Goal: Task Accomplishment & Management: Use online tool/utility

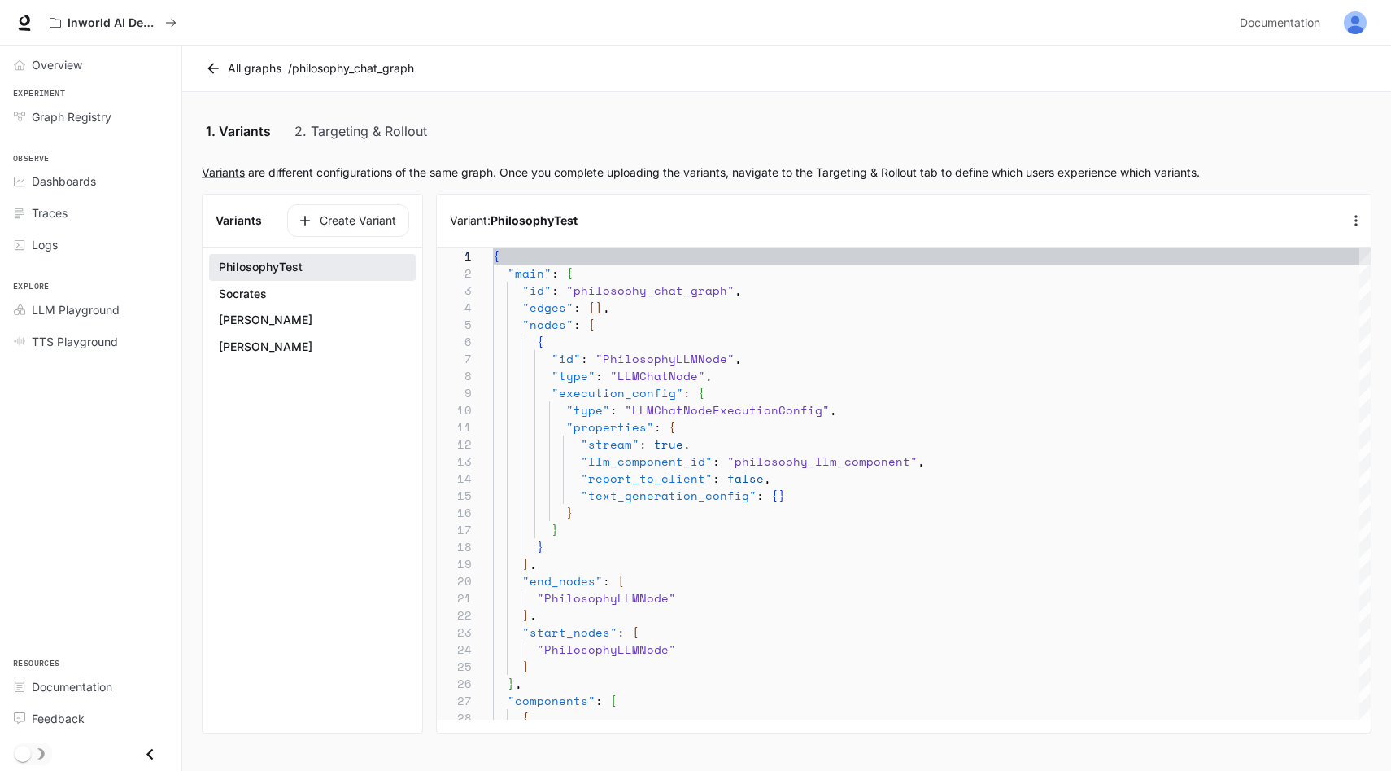
scroll to position [171, 0]
click at [83, 72] on div "Overview" at bounding box center [100, 64] width 136 height 17
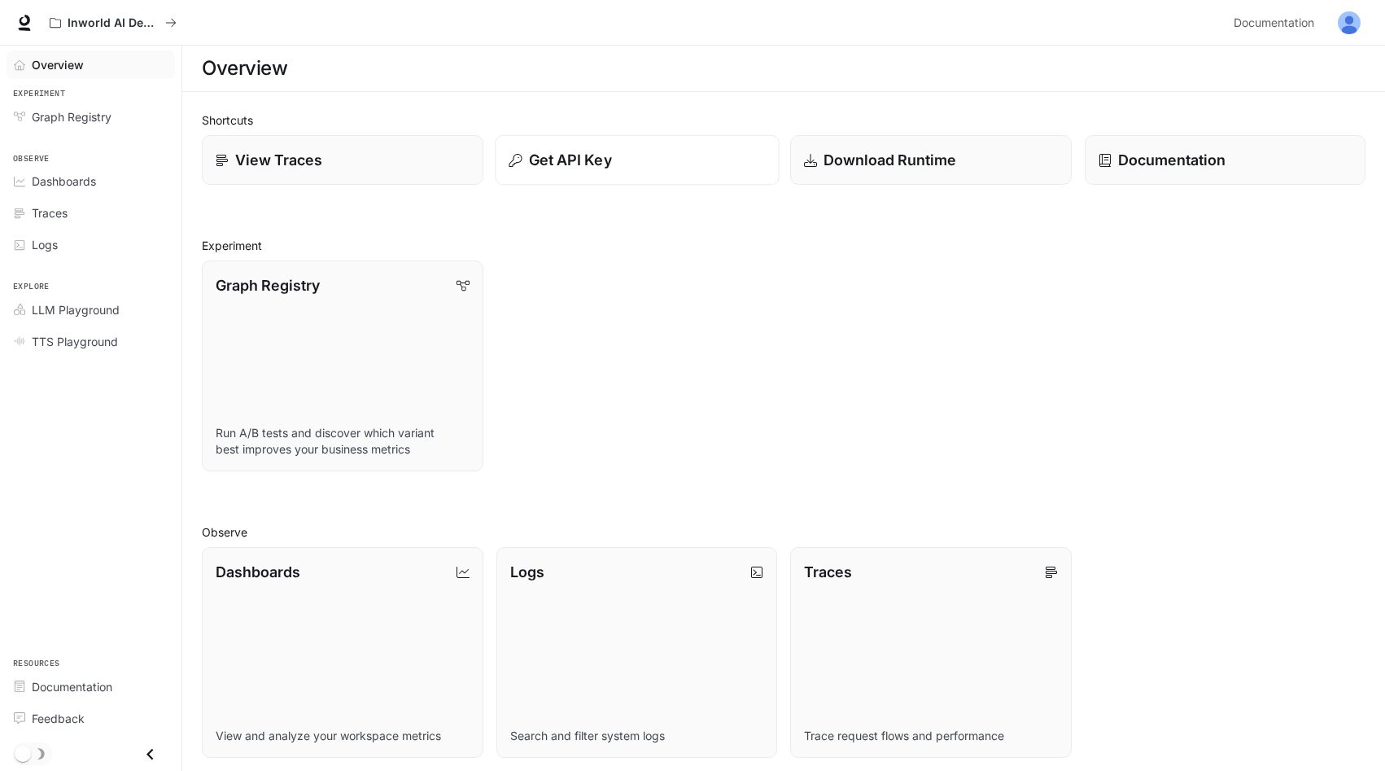
click at [573, 159] on p "Get API Key" at bounding box center [569, 160] width 83 height 22
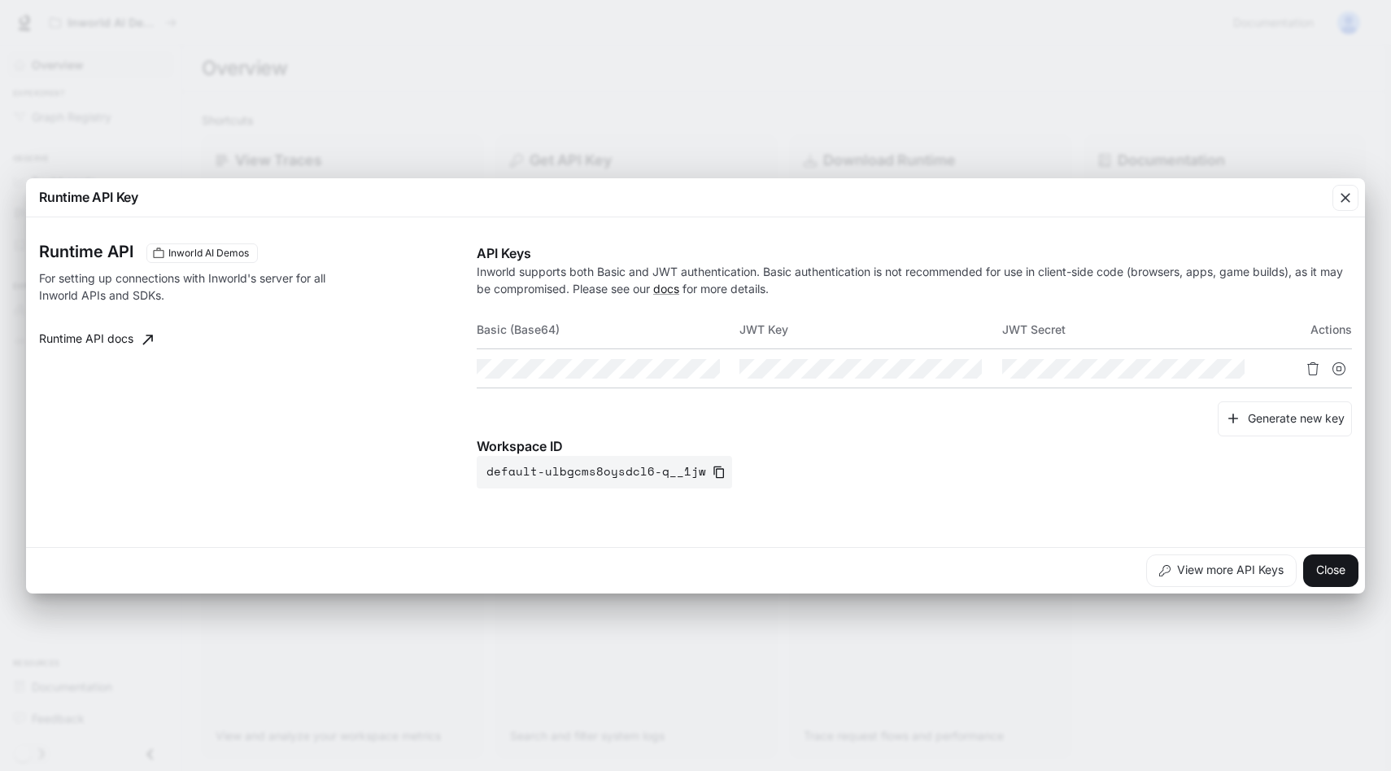
click at [583, 80] on div "Runtime API Key Runtime API Inworld AI Demos For setting up connections with In…" at bounding box center [695, 385] width 1391 height 771
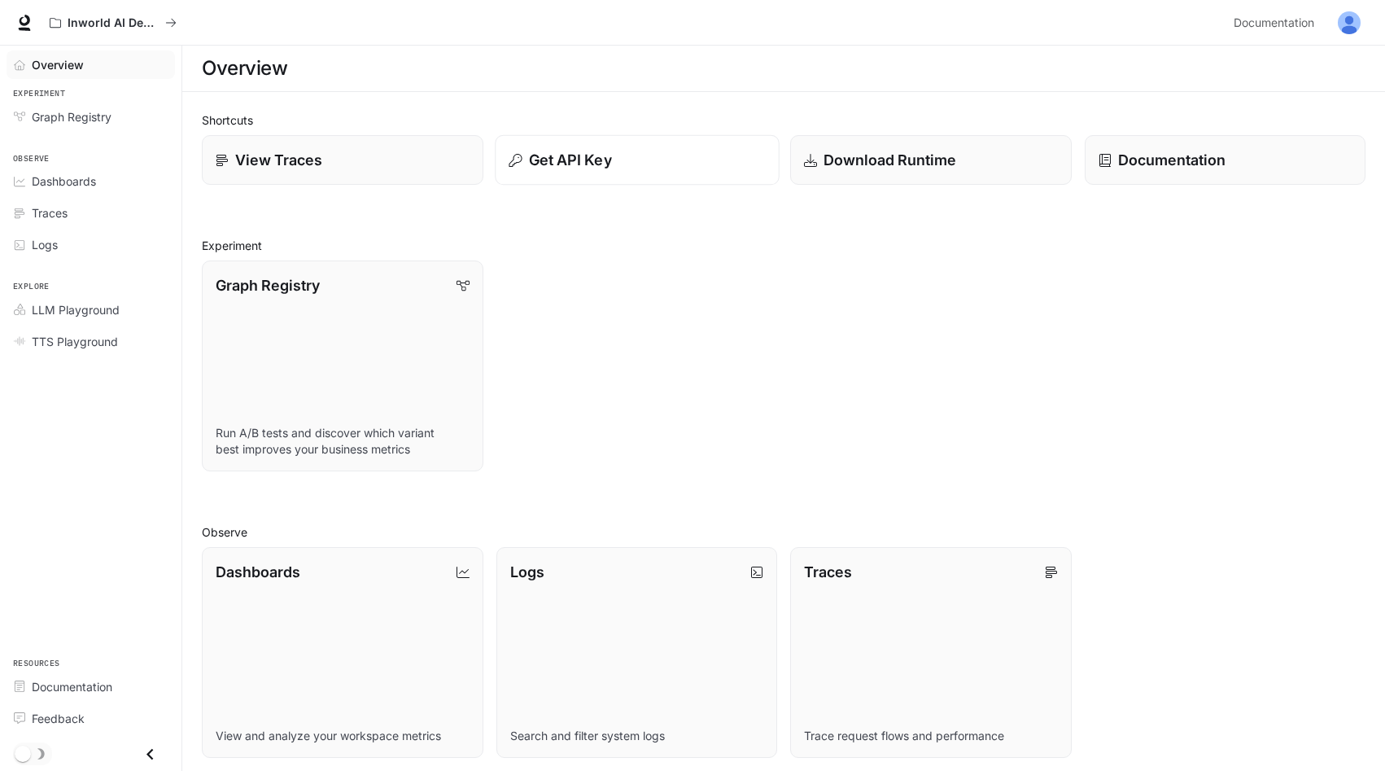
click at [603, 162] on p "Get API Key" at bounding box center [569, 160] width 83 height 22
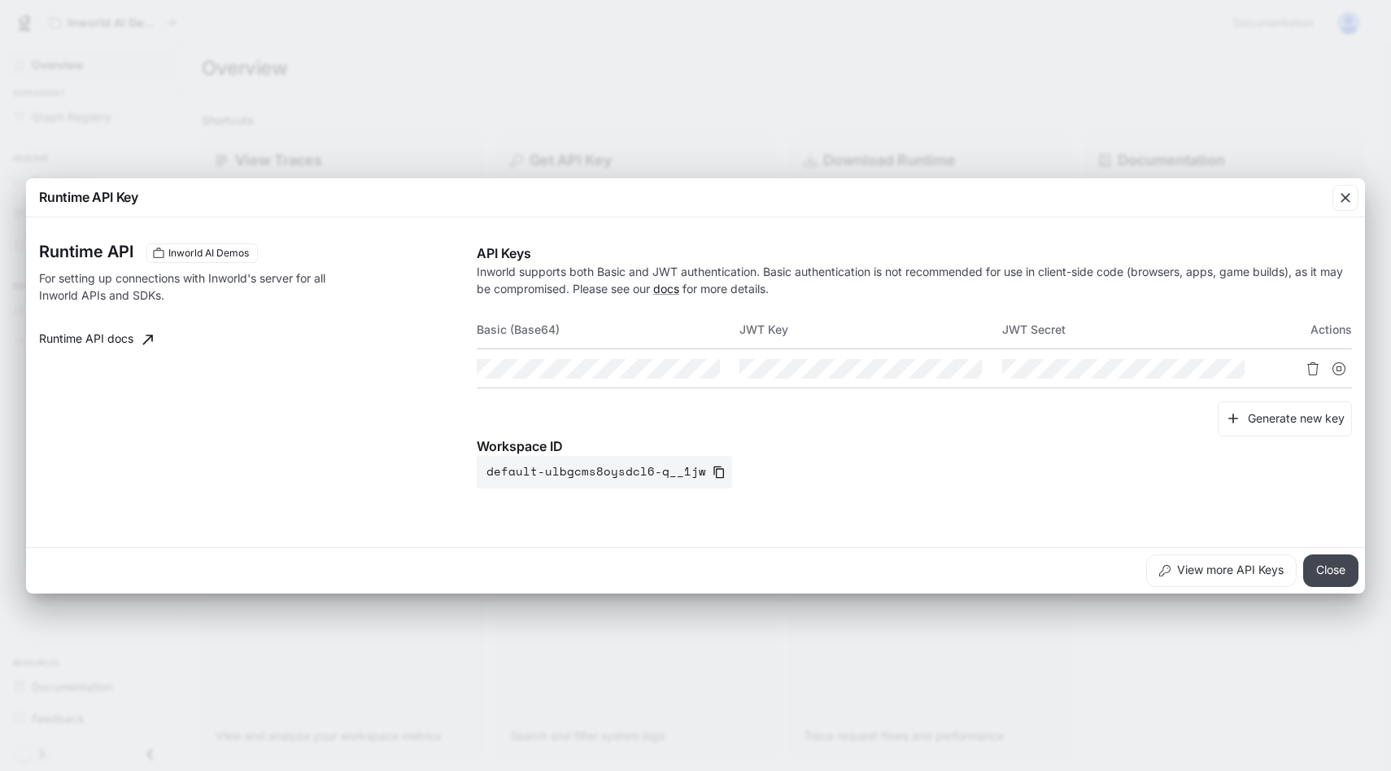
click at [1333, 565] on button "Close" at bounding box center [1331, 570] width 55 height 33
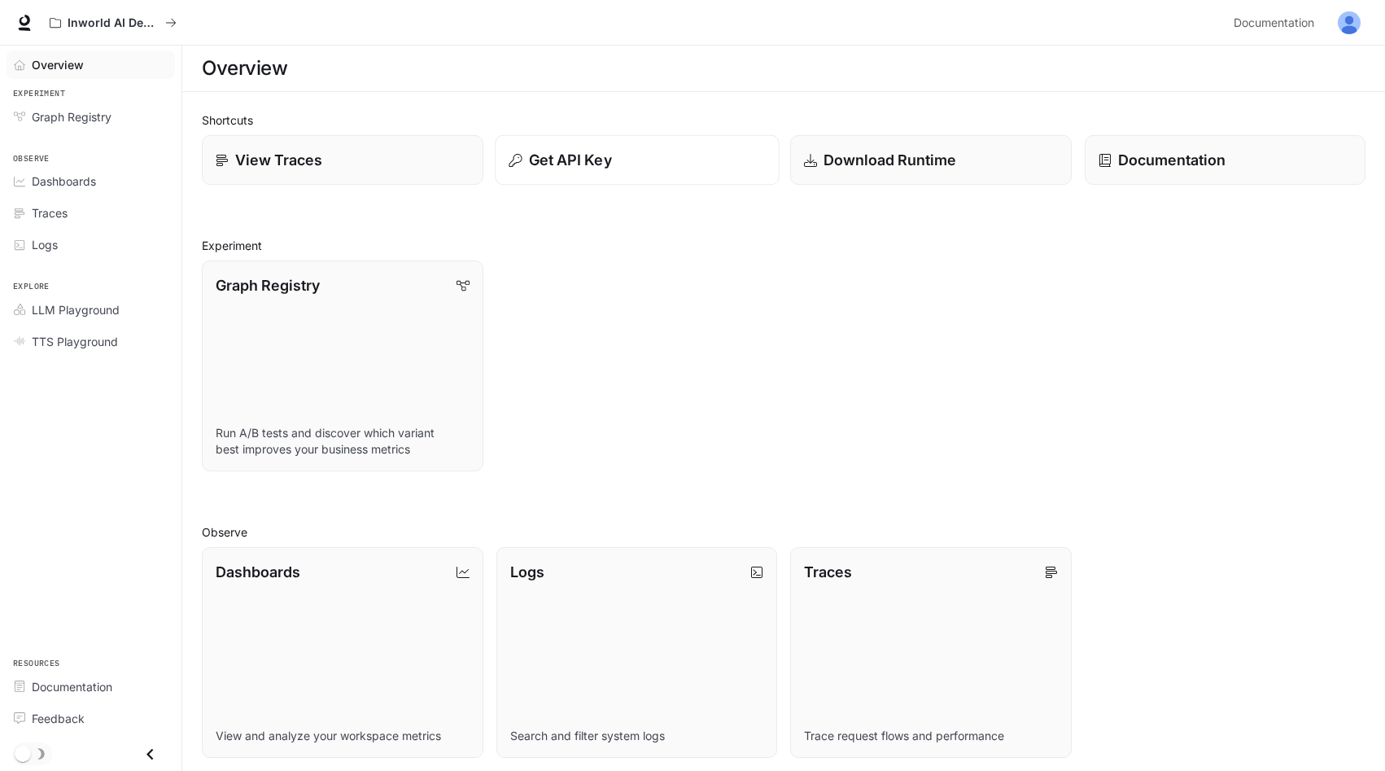
click at [600, 164] on p "Get API Key" at bounding box center [569, 160] width 83 height 22
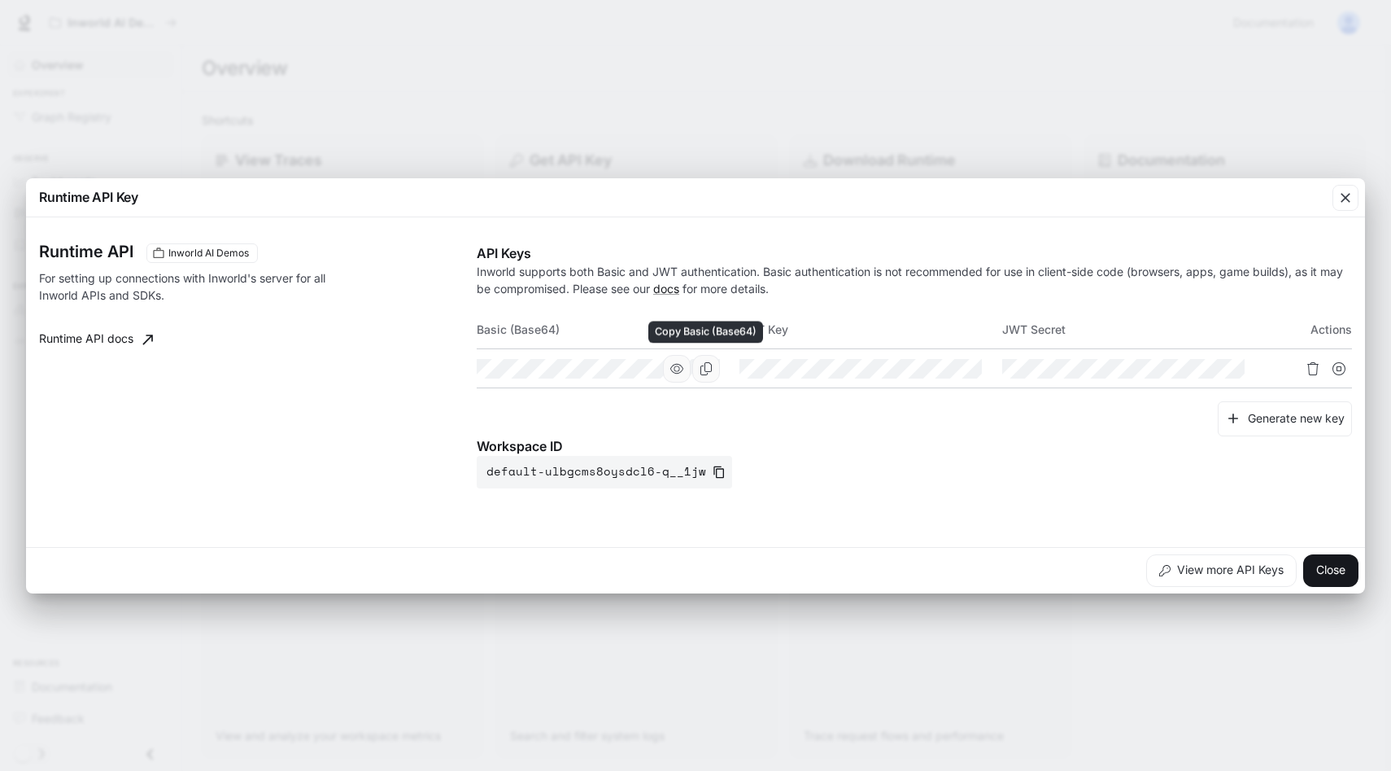
click at [712, 365] on icon "Copy Basic (Base64)" at bounding box center [706, 368] width 13 height 13
click at [441, 94] on div "Runtime API Key Runtime API Inworld AI Demos For setting up connections with In…" at bounding box center [695, 385] width 1391 height 771
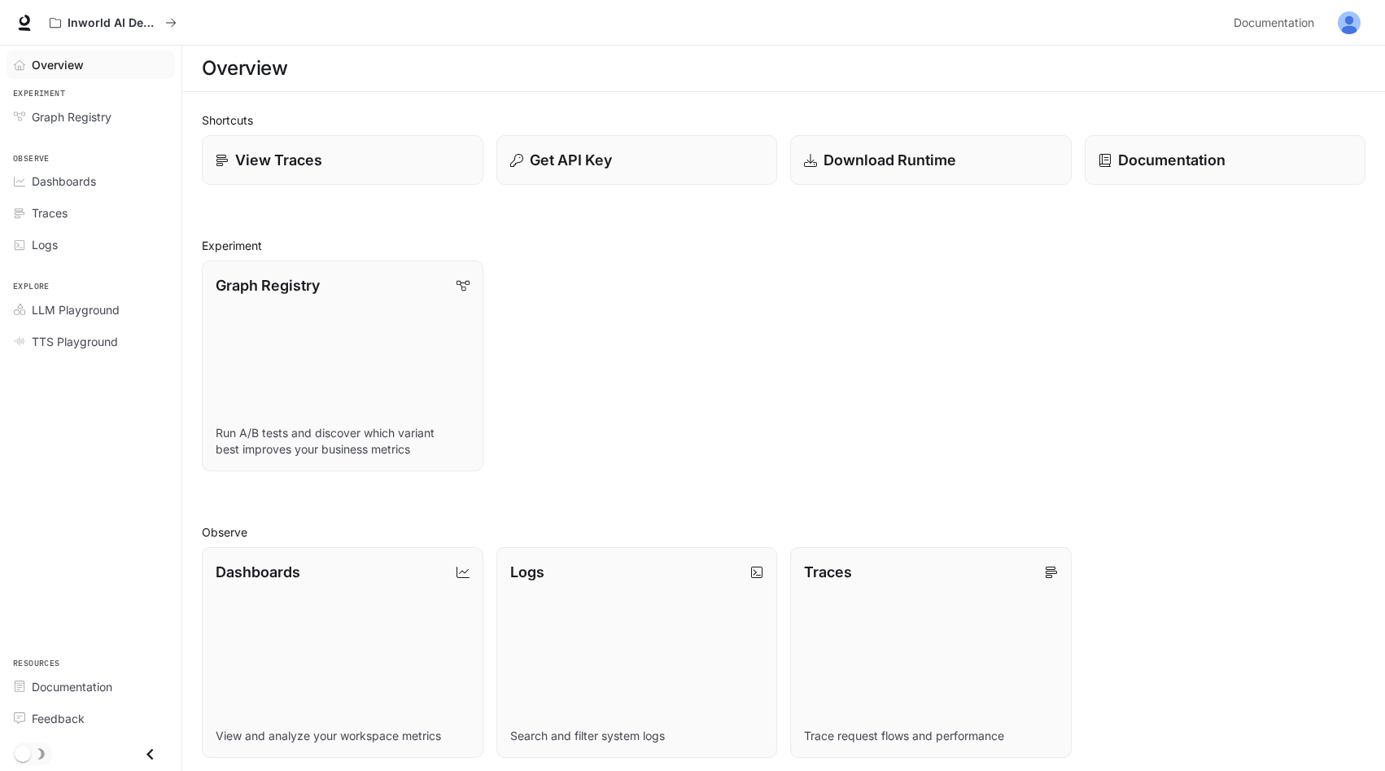
click at [1359, 28] on button "button" at bounding box center [1349, 23] width 33 height 33
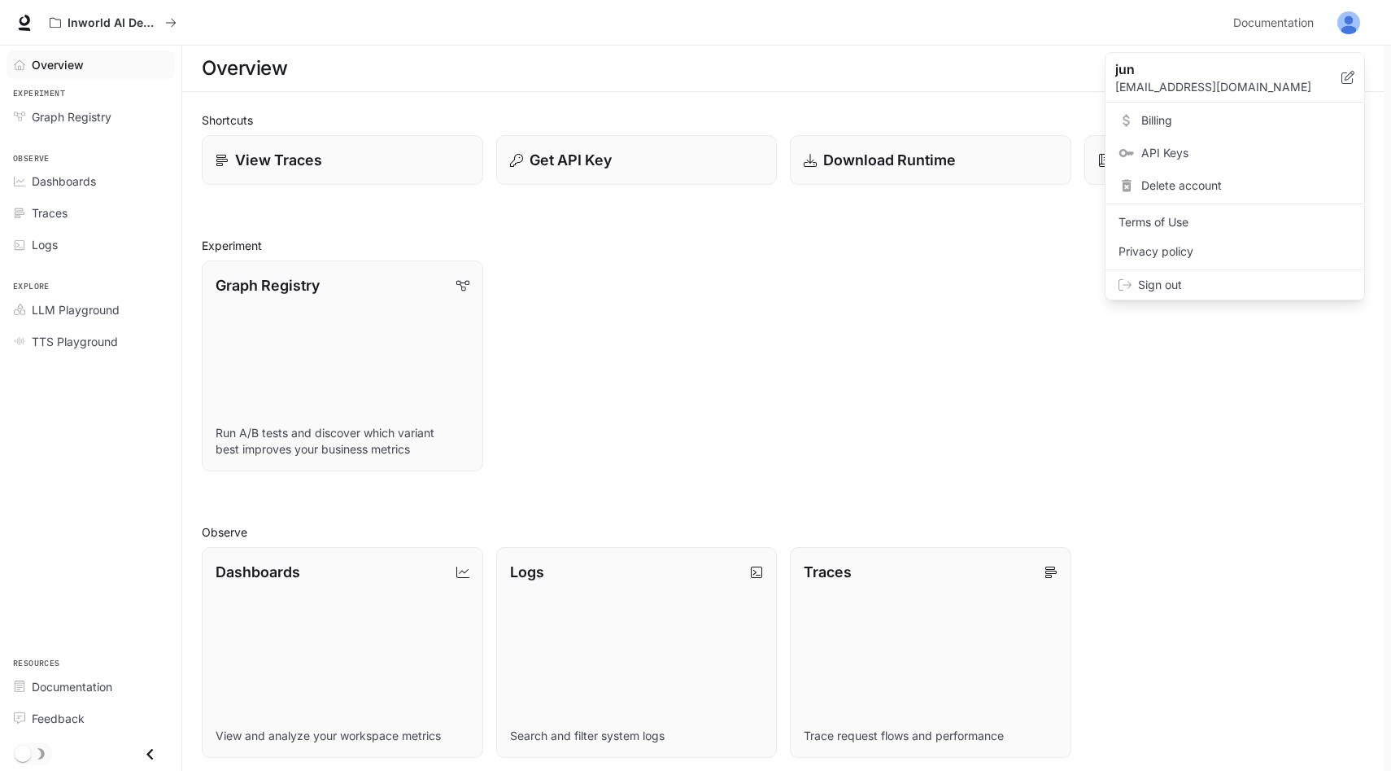
click at [974, 54] on div at bounding box center [695, 385] width 1391 height 771
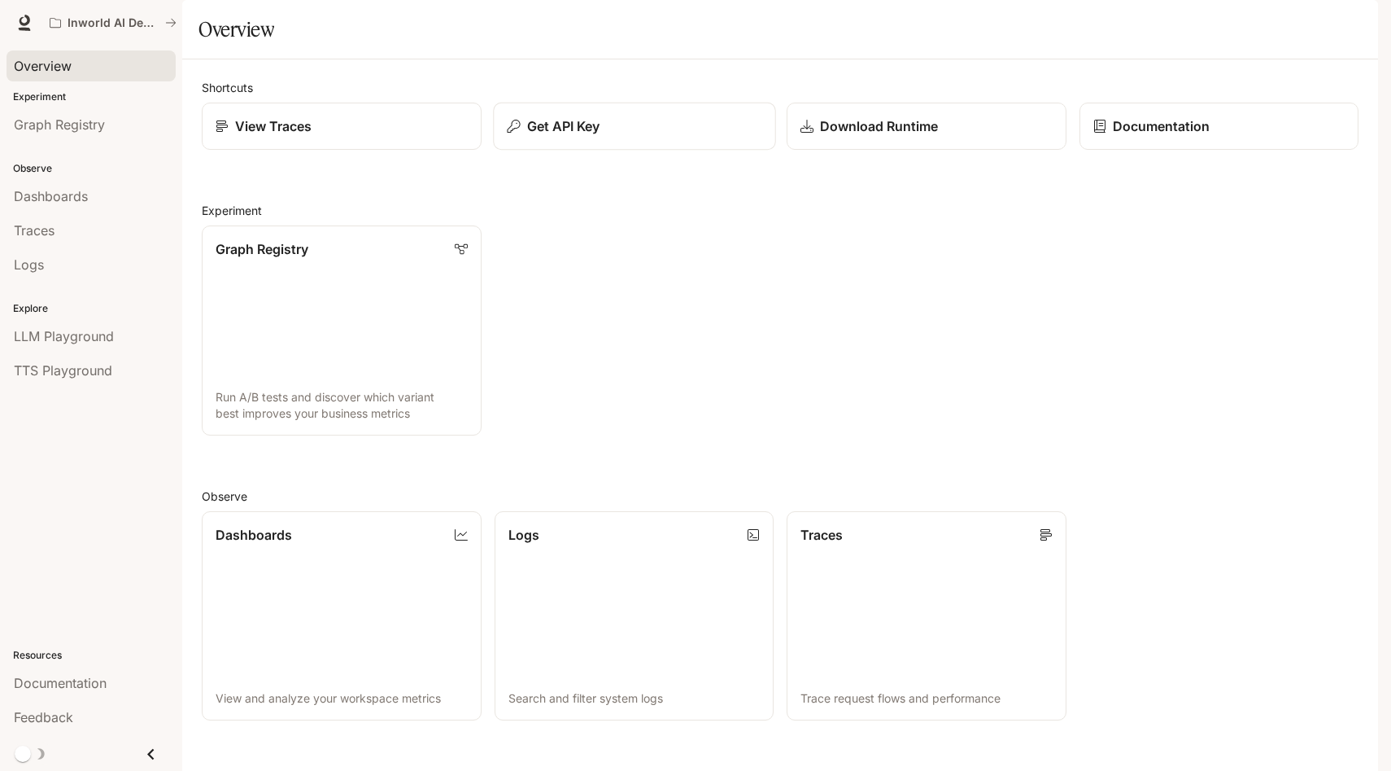
click at [566, 136] on p "Get API Key" at bounding box center [562, 126] width 73 height 20
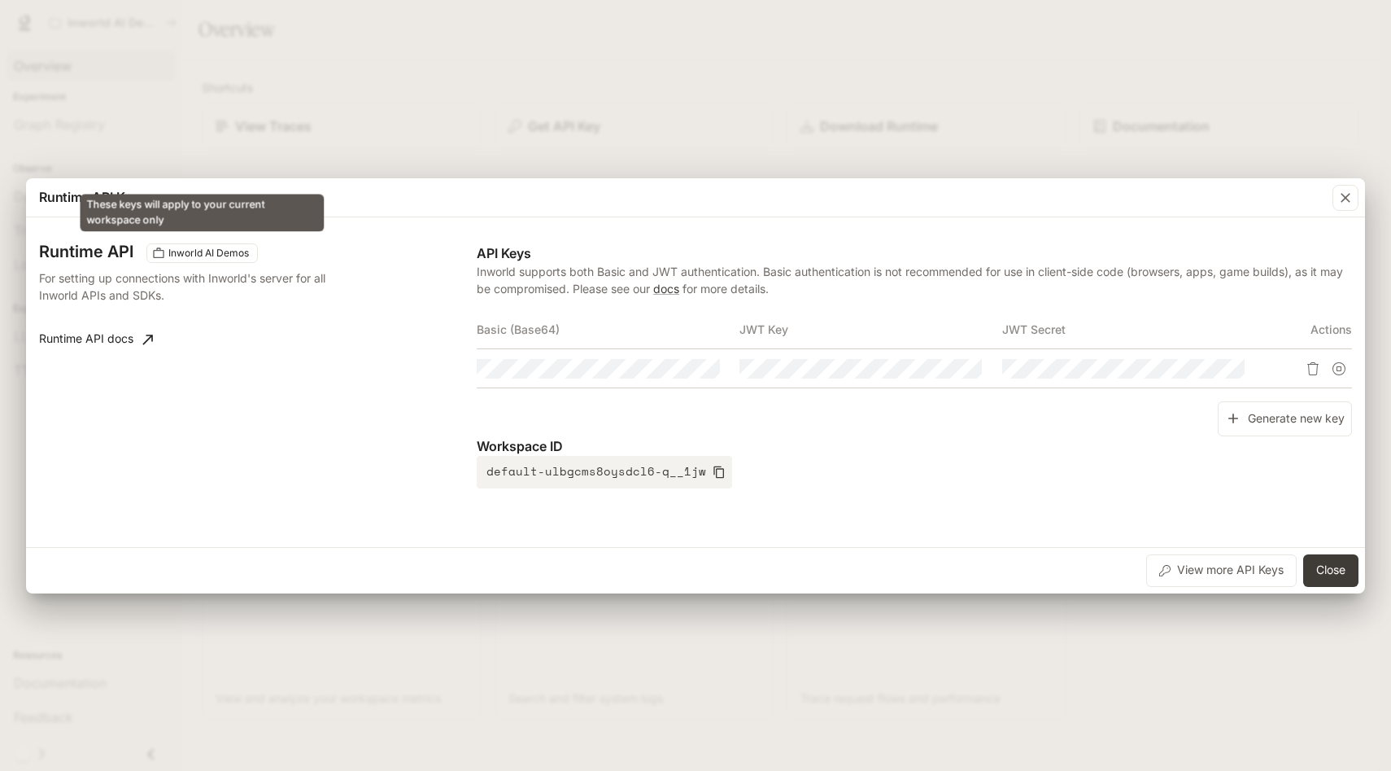
click at [234, 257] on span "Inworld AI Demos" at bounding box center [209, 253] width 94 height 15
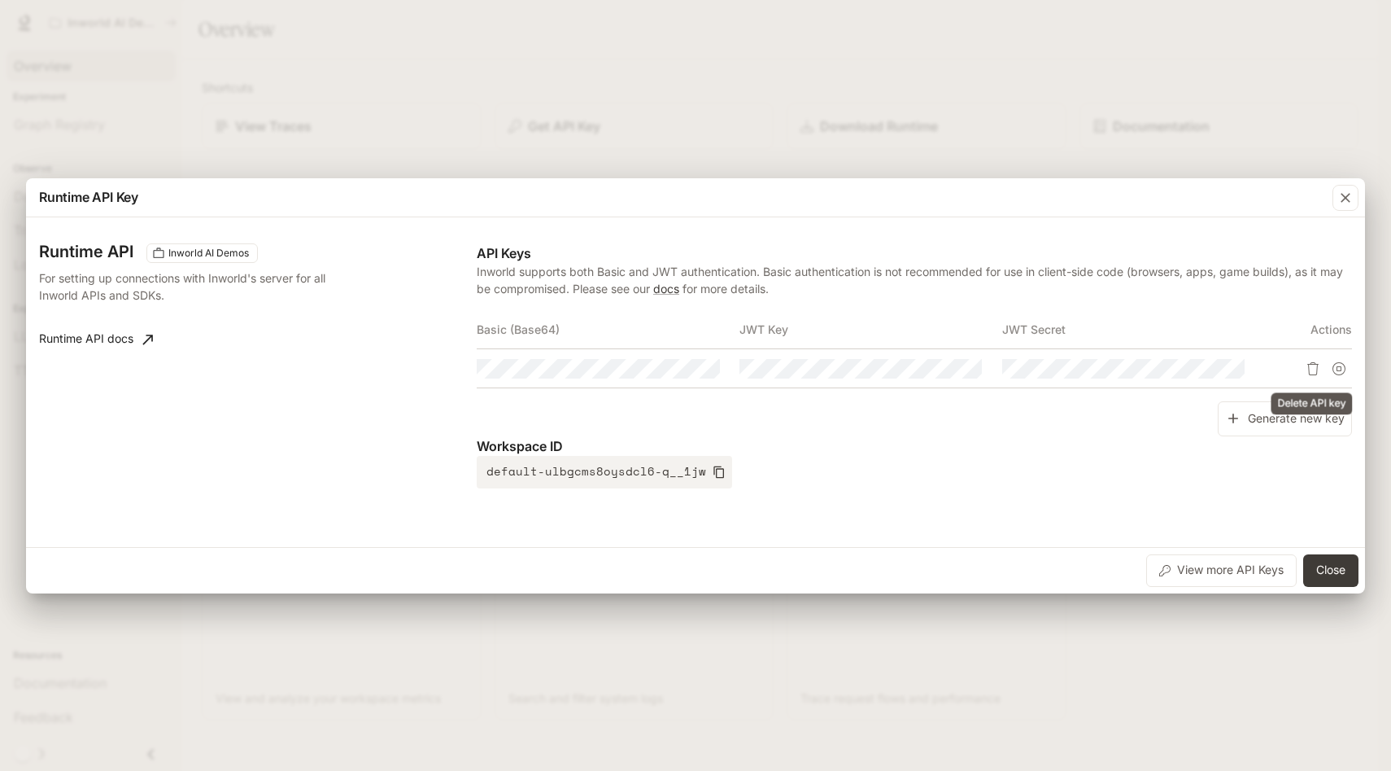
click at [1310, 374] on icon "Delete API key" at bounding box center [1313, 368] width 11 height 13
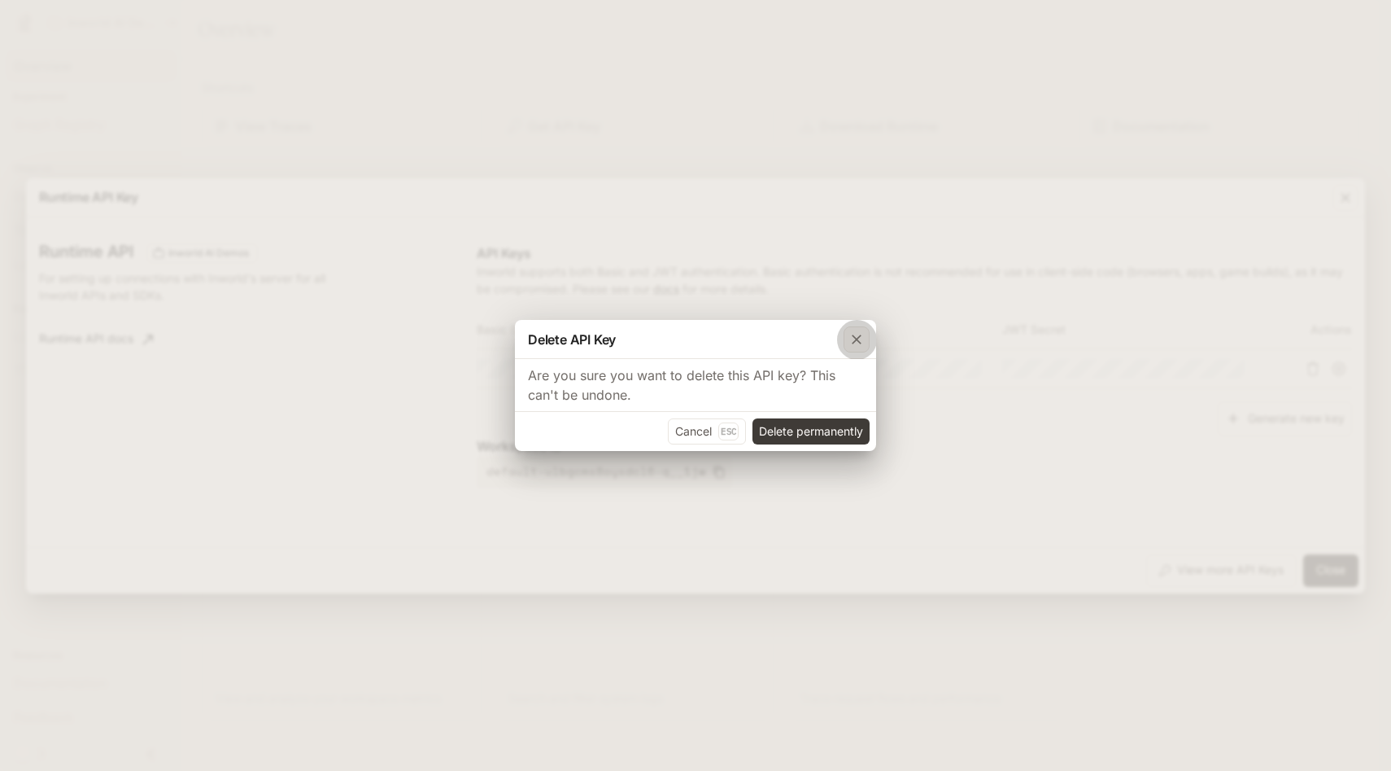
click at [856, 344] on icon "button" at bounding box center [857, 339] width 16 height 16
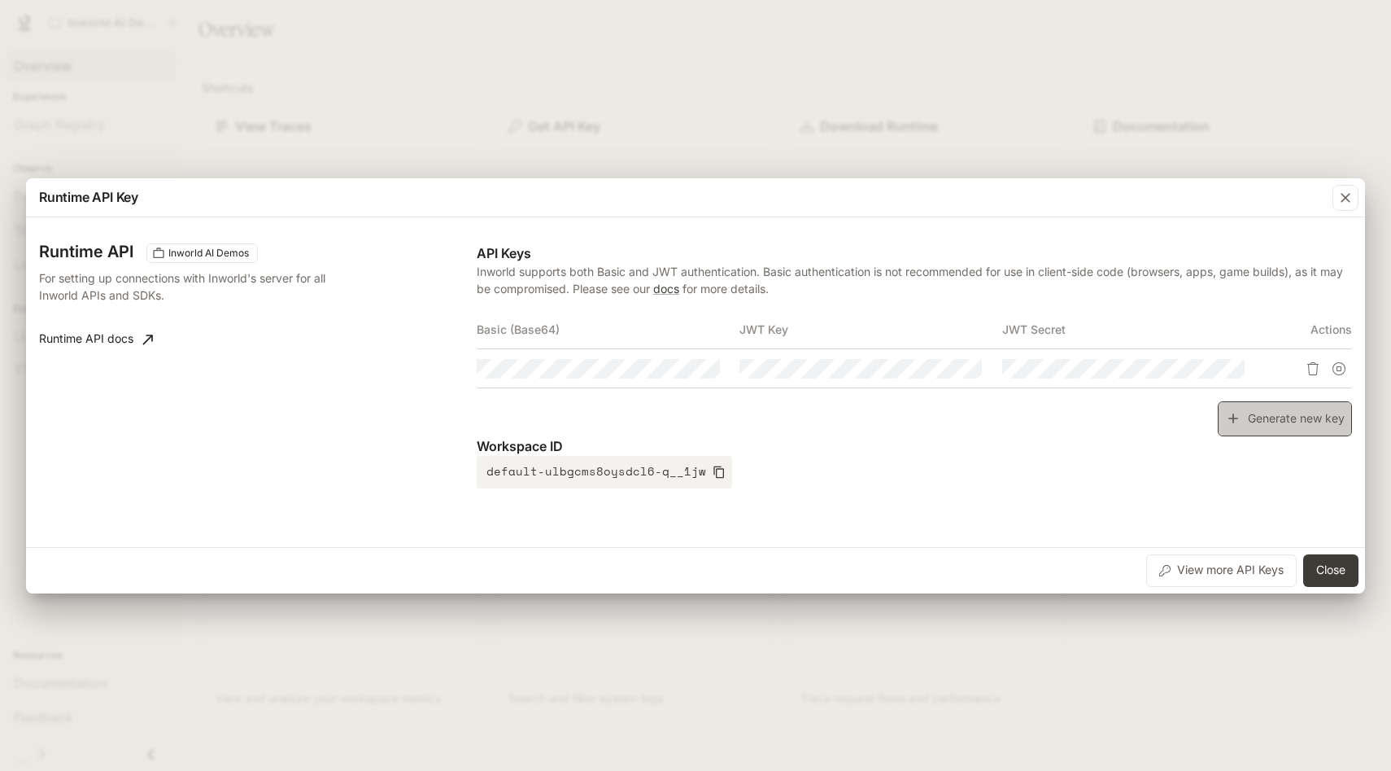
click at [1228, 416] on icon "button" at bounding box center [1233, 418] width 16 height 16
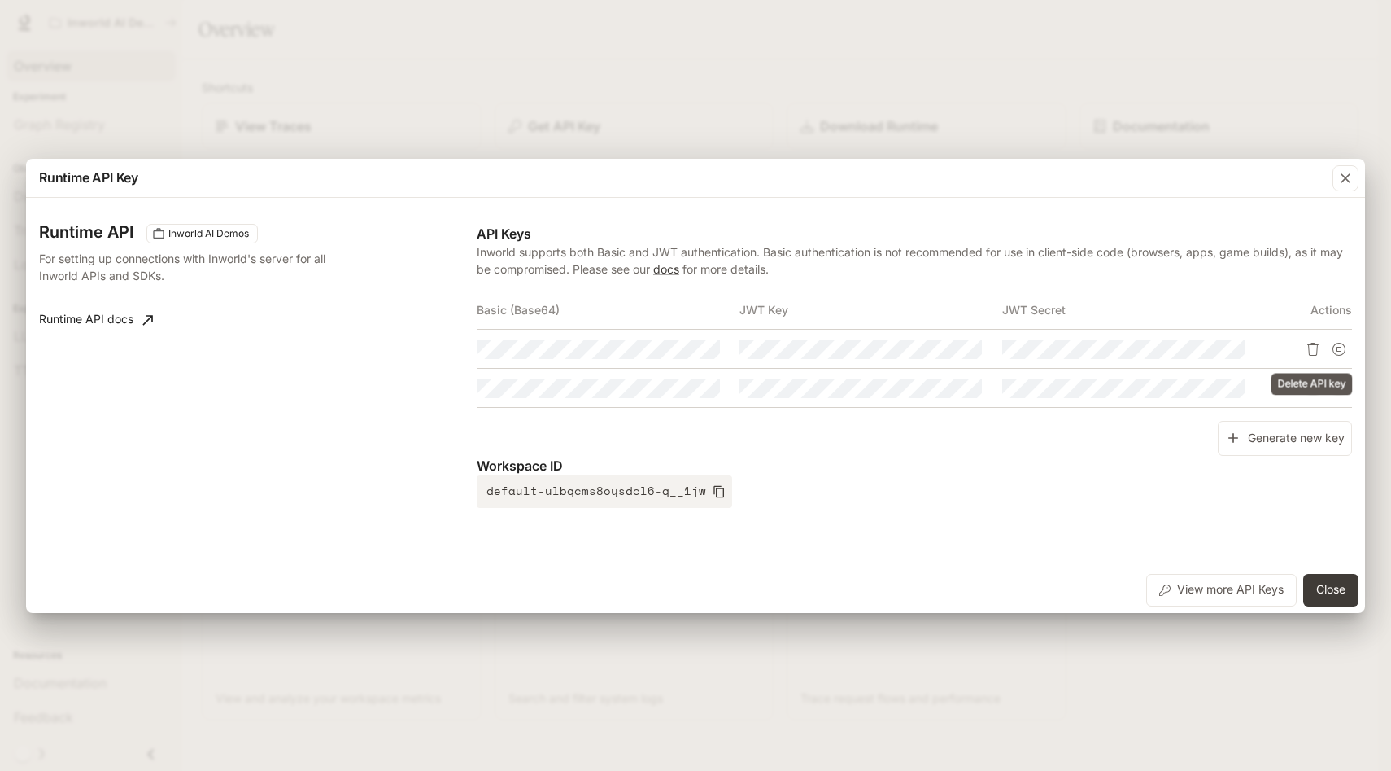
click at [1313, 350] on icon "Delete API key" at bounding box center [1313, 349] width 13 height 13
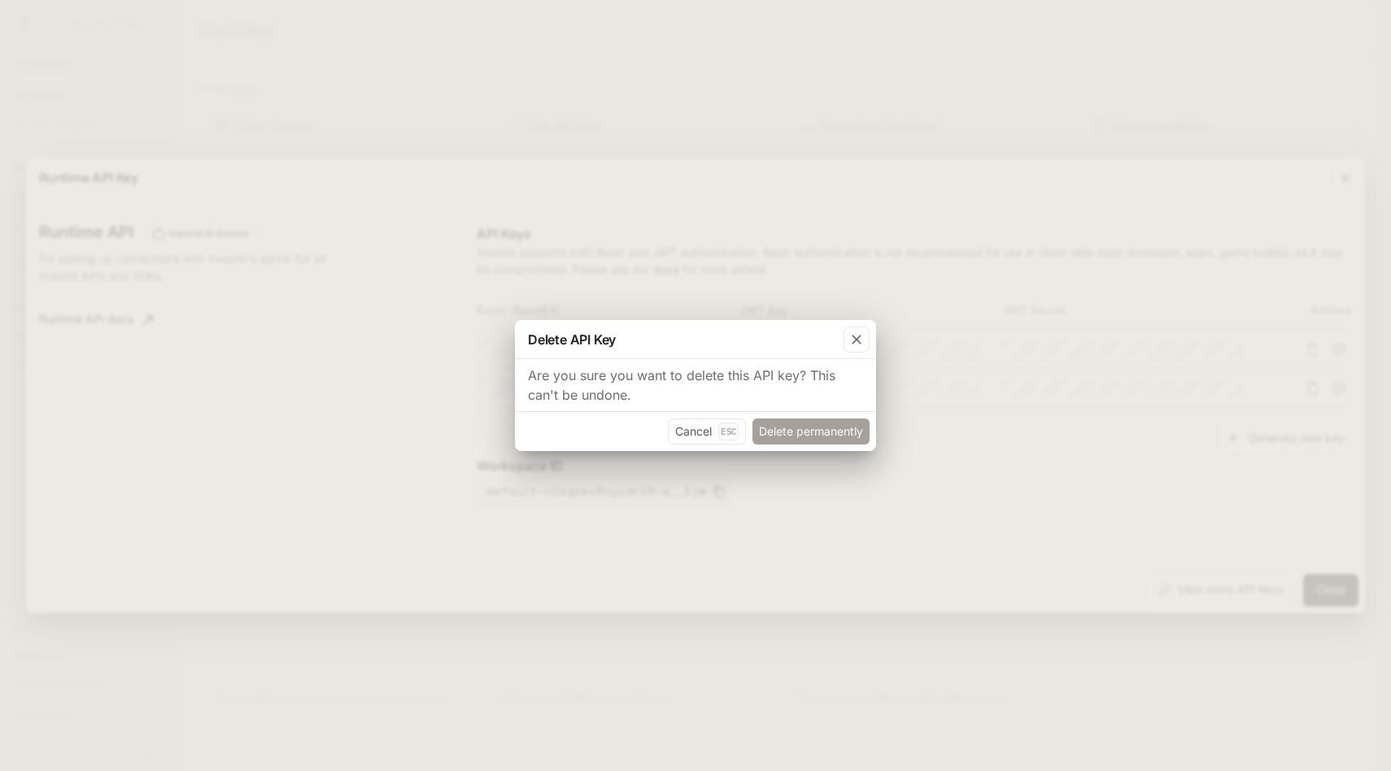
click at [843, 435] on button "Delete permanently" at bounding box center [811, 431] width 117 height 26
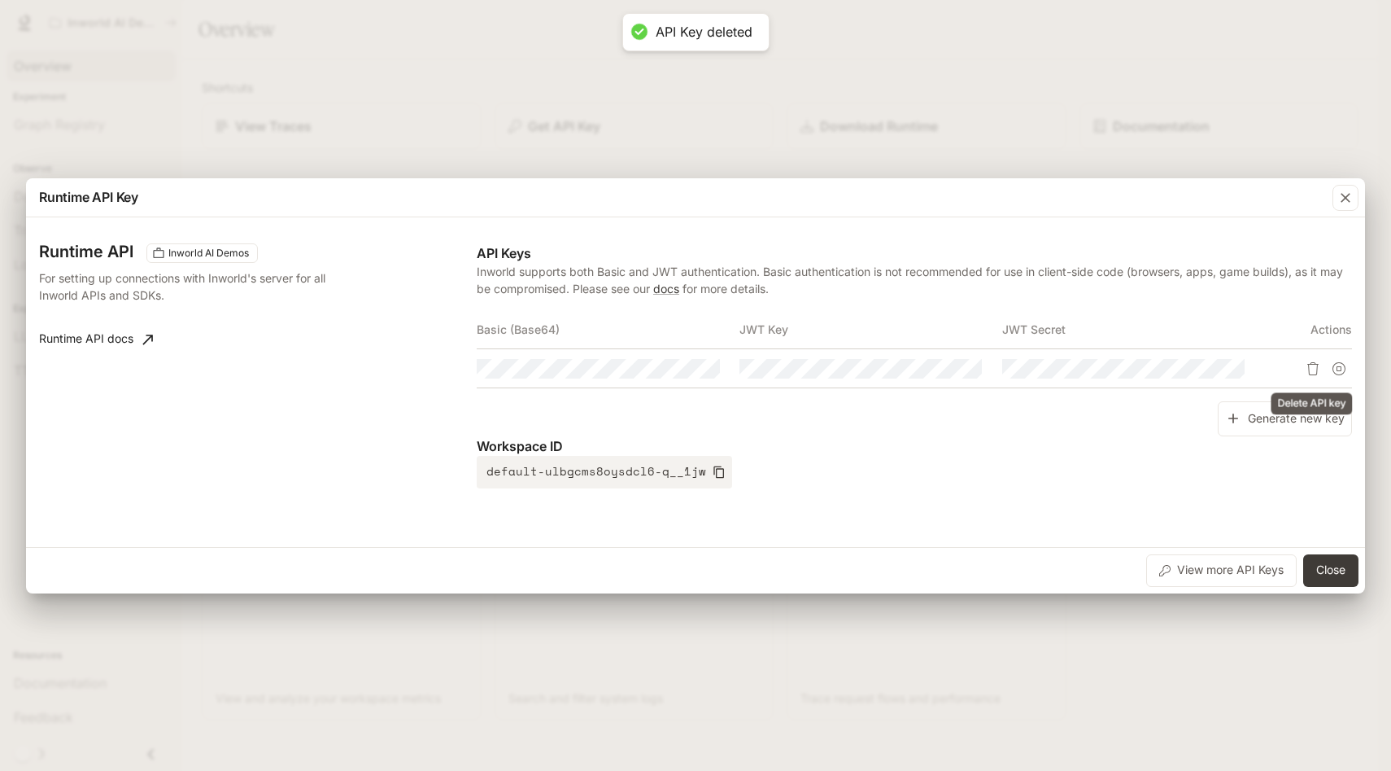
click at [1311, 378] on button "Delete API key" at bounding box center [1313, 369] width 26 height 26
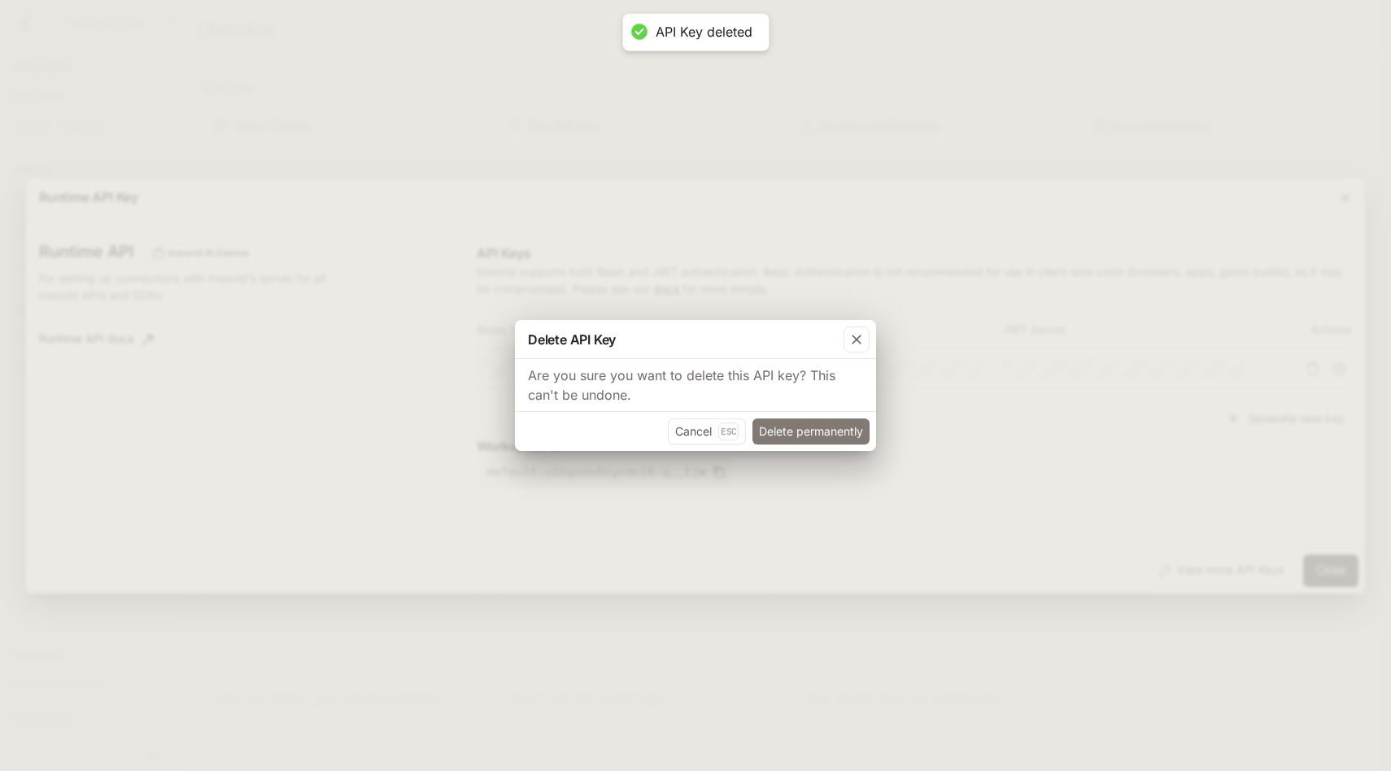
click at [857, 437] on button "Delete permanently" at bounding box center [811, 431] width 117 height 26
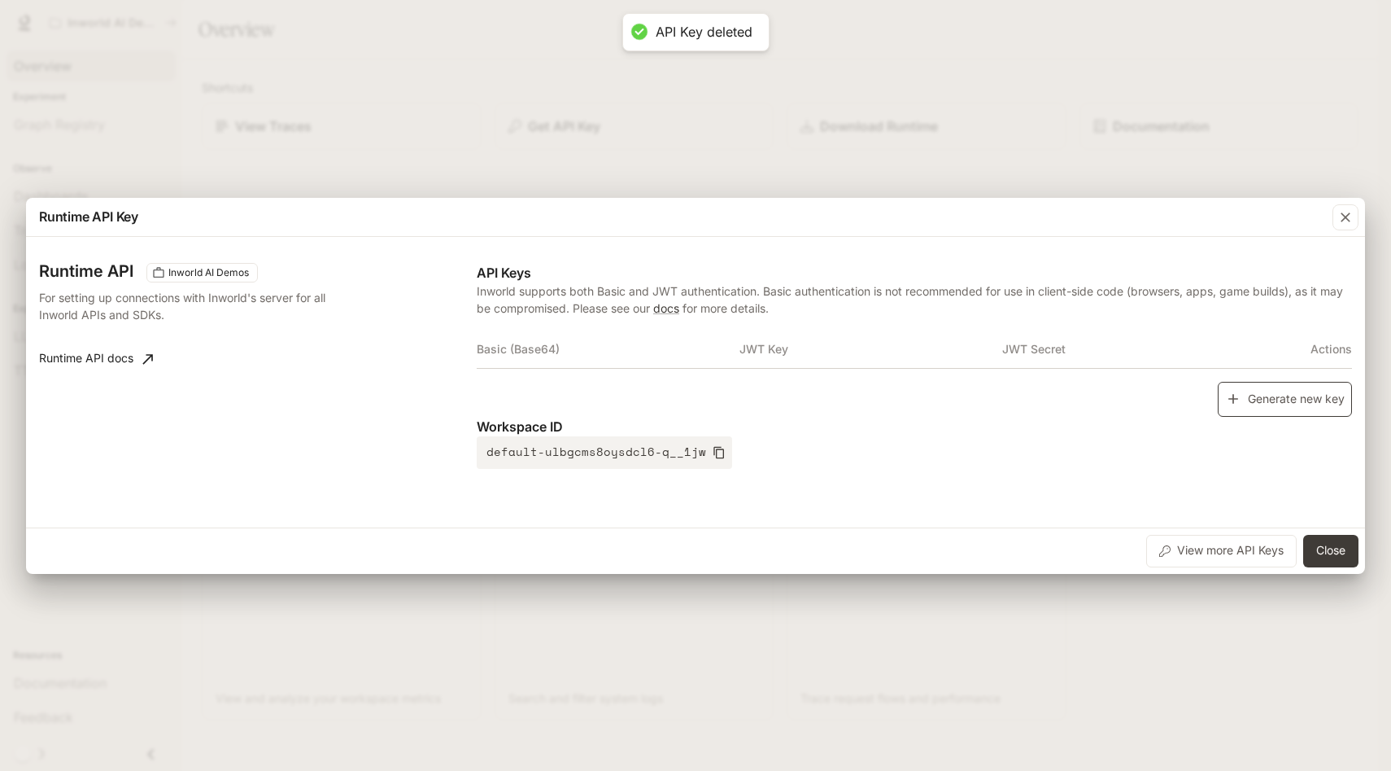
click at [1310, 408] on button "Generate new key" at bounding box center [1285, 399] width 134 height 35
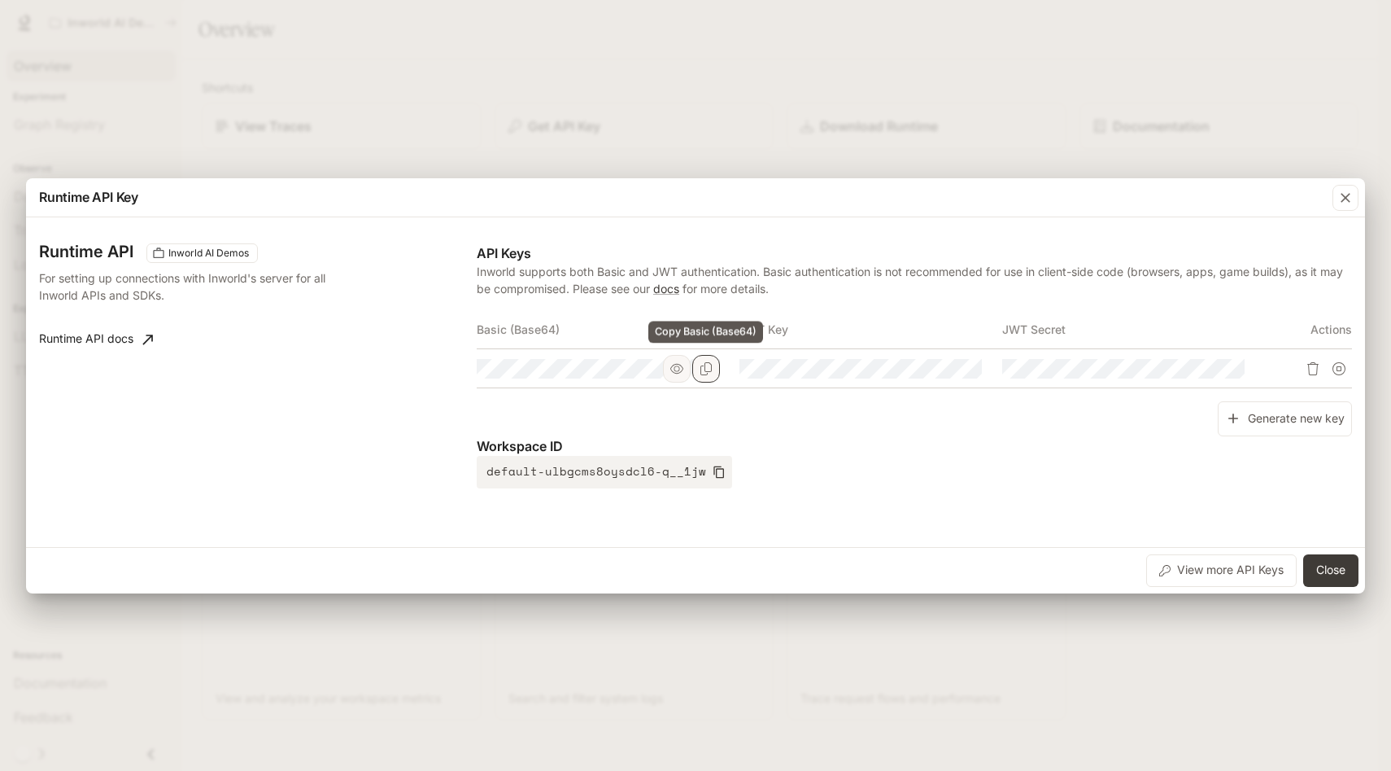
click at [709, 369] on icon "Copy Basic (Base64)" at bounding box center [706, 368] width 13 height 13
click at [976, 363] on button "Copy Key" at bounding box center [969, 369] width 28 height 28
click at [1217, 375] on div at bounding box center [1216, 369] width 57 height 28
click at [1231, 366] on icon "Copy Secret" at bounding box center [1231, 368] width 13 height 13
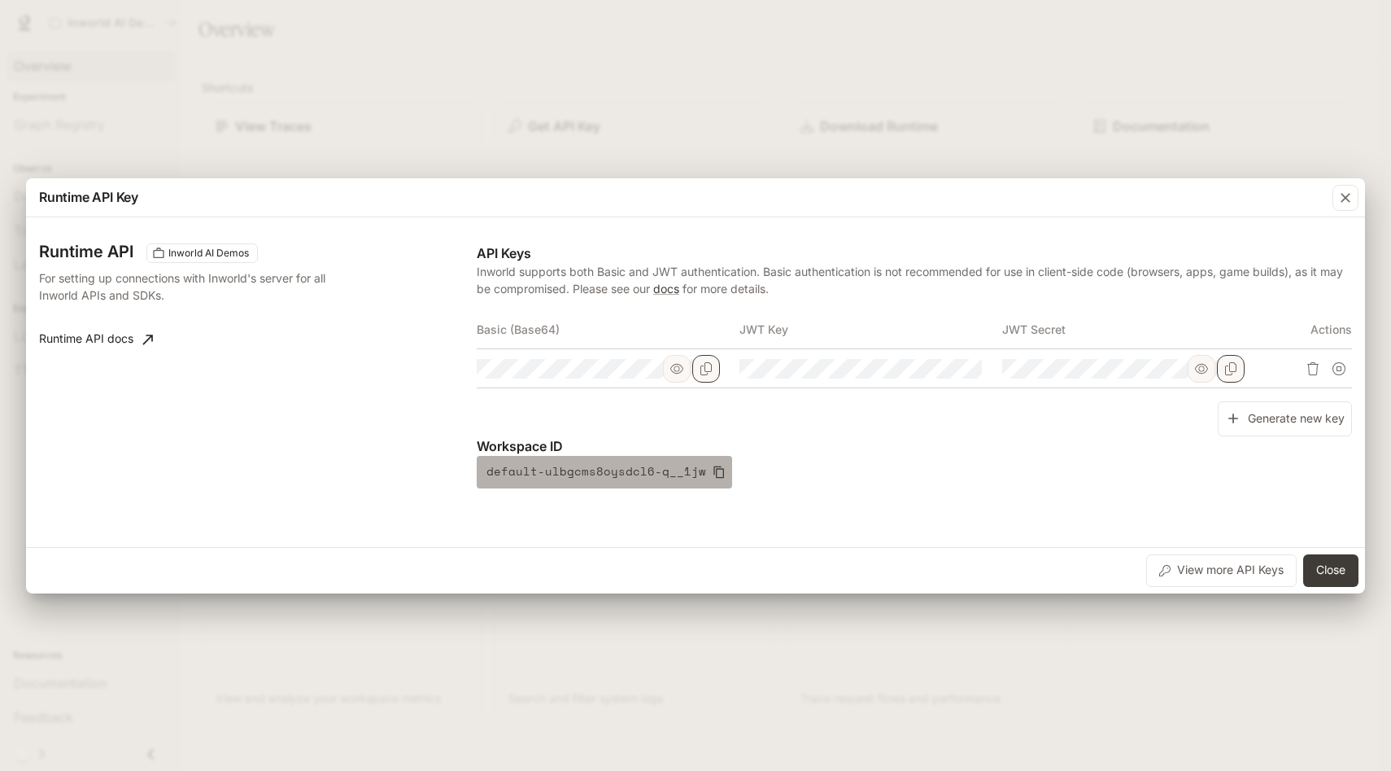
click at [713, 472] on icon "button" at bounding box center [719, 471] width 13 height 13
click at [777, 673] on div "Runtime API Key Runtime API Inworld AI Demos For setting up connections with In…" at bounding box center [695, 385] width 1391 height 771
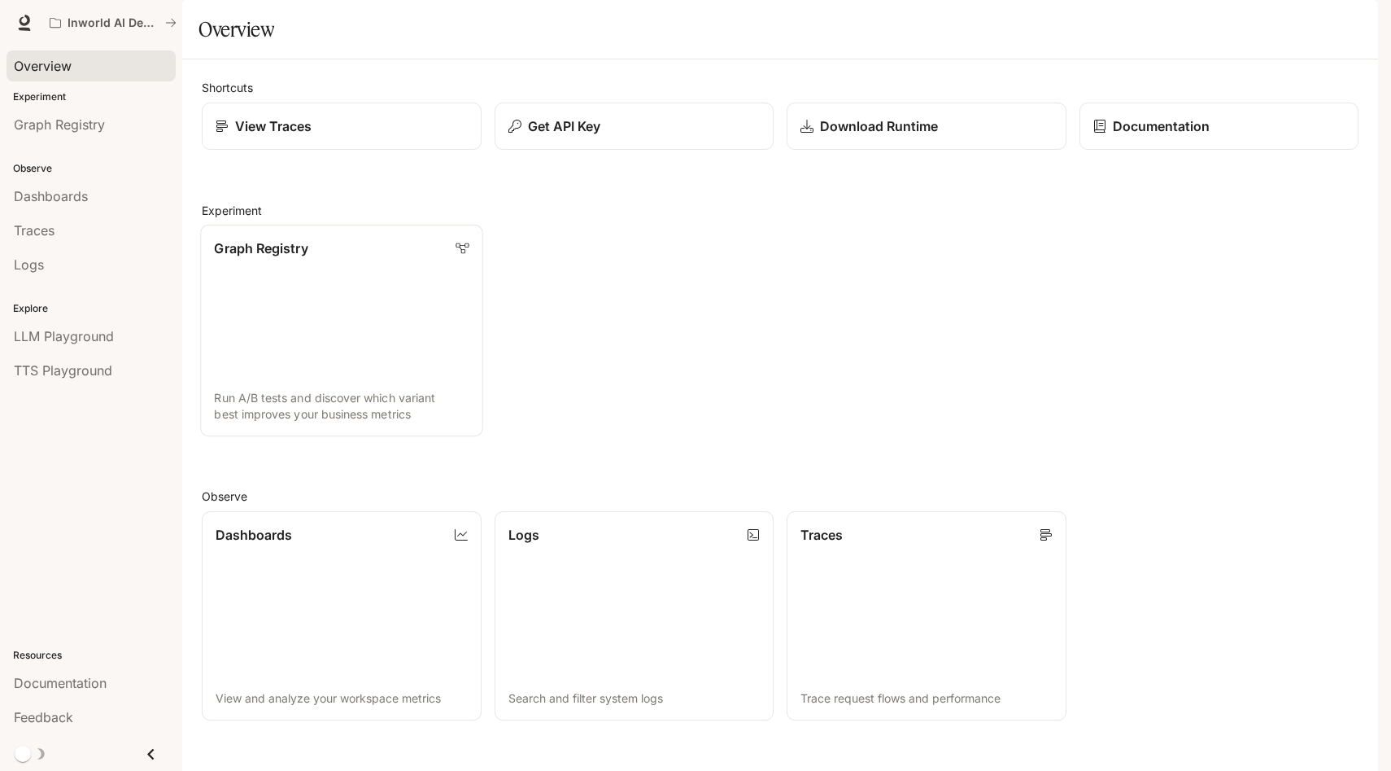
click at [259, 352] on link "Graph Registry Run A/B tests and discover which variant best improves your busi…" at bounding box center [341, 331] width 282 height 212
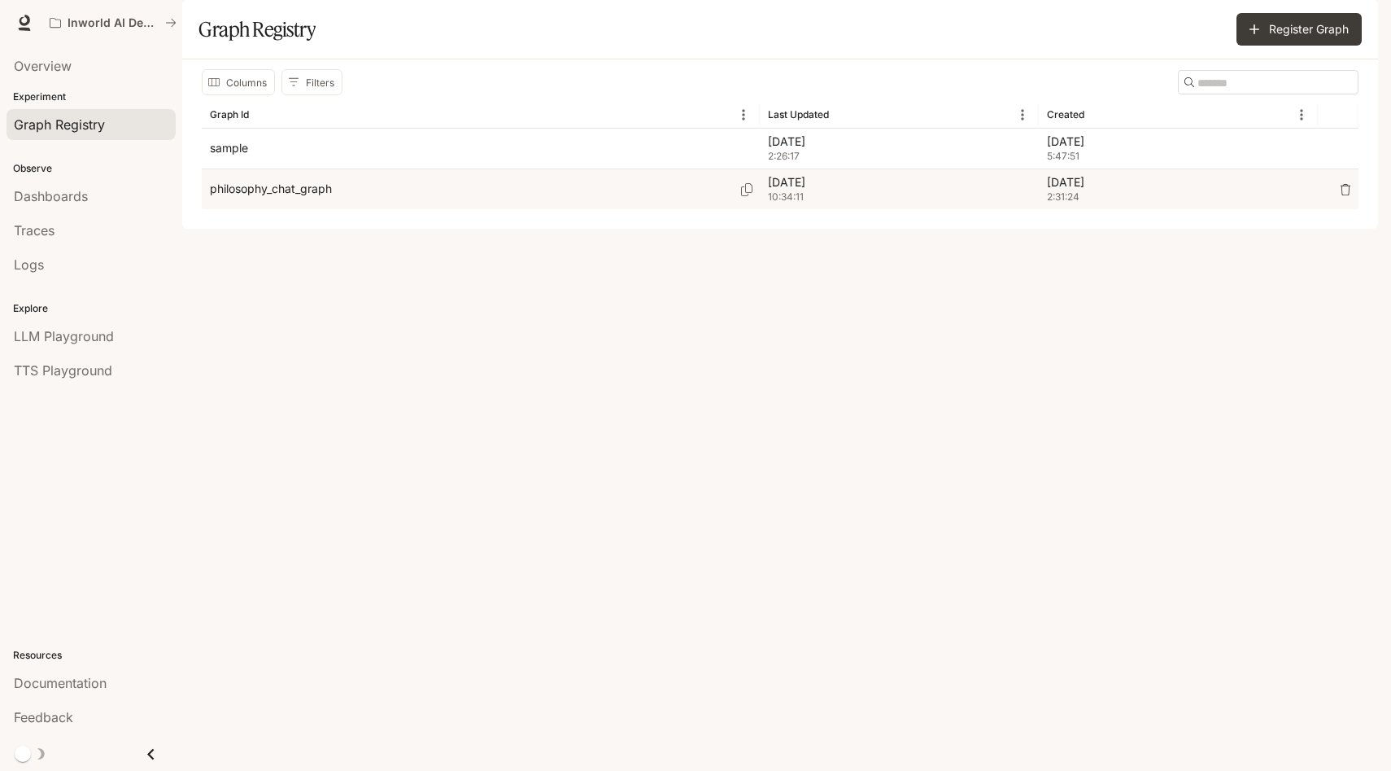
click at [306, 197] on p "philosophy_chat_graph" at bounding box center [271, 189] width 122 height 16
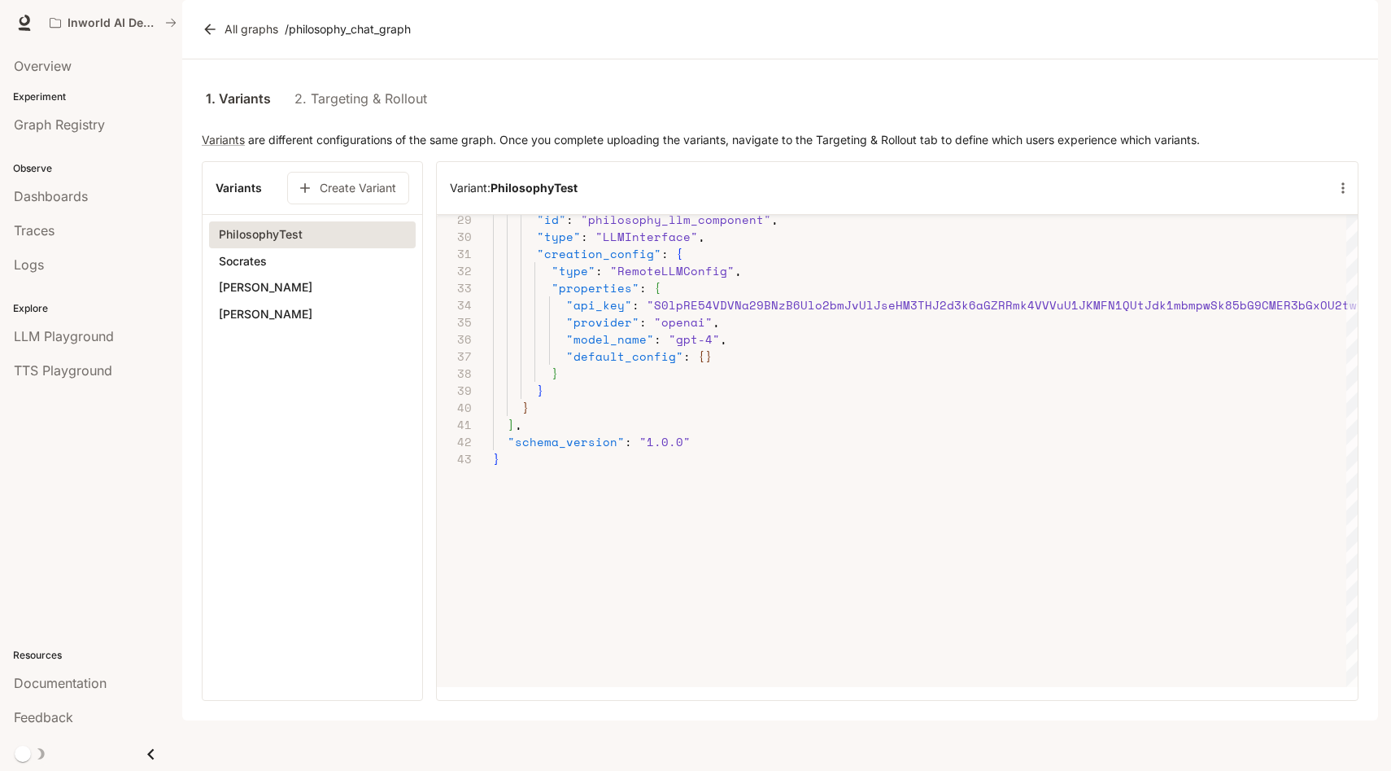
click at [321, 275] on button "Socrates" at bounding box center [312, 261] width 207 height 28
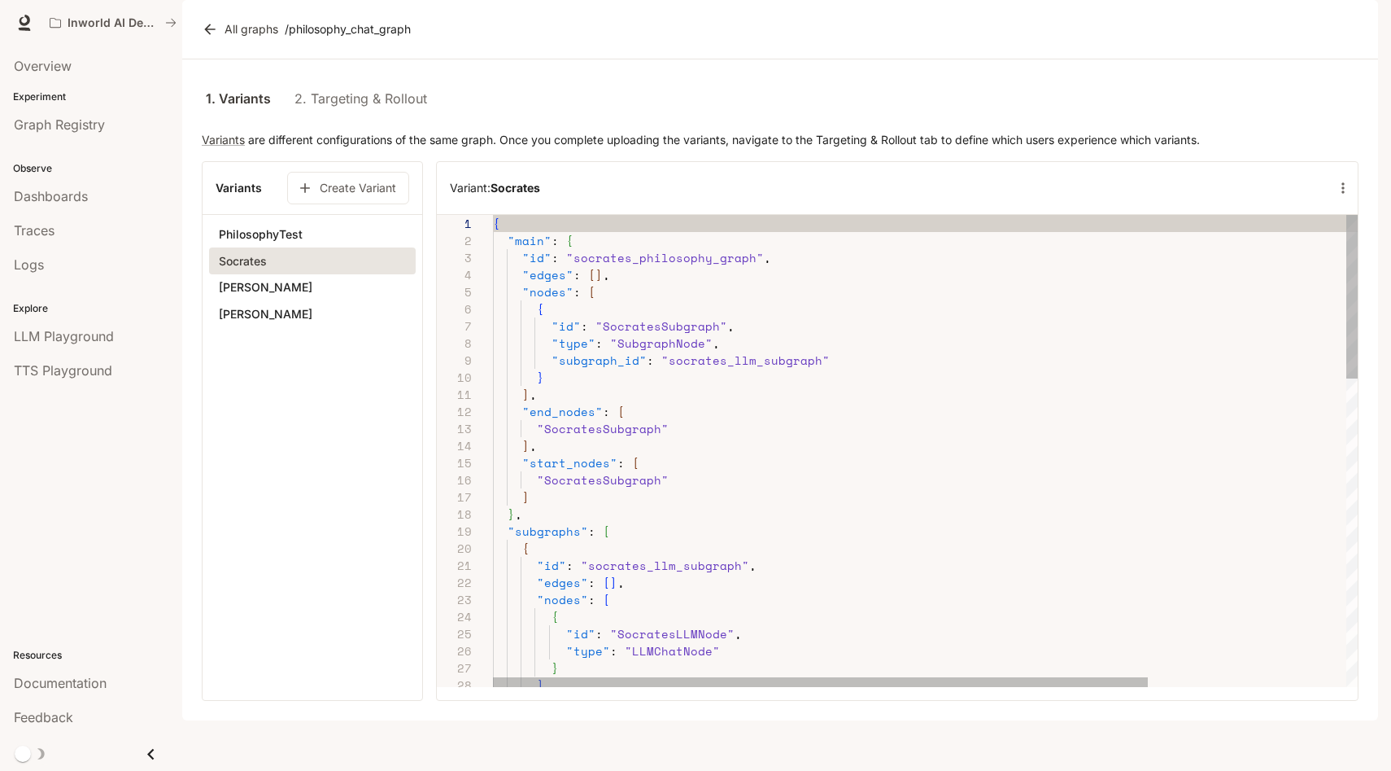
type button "[object Object]"
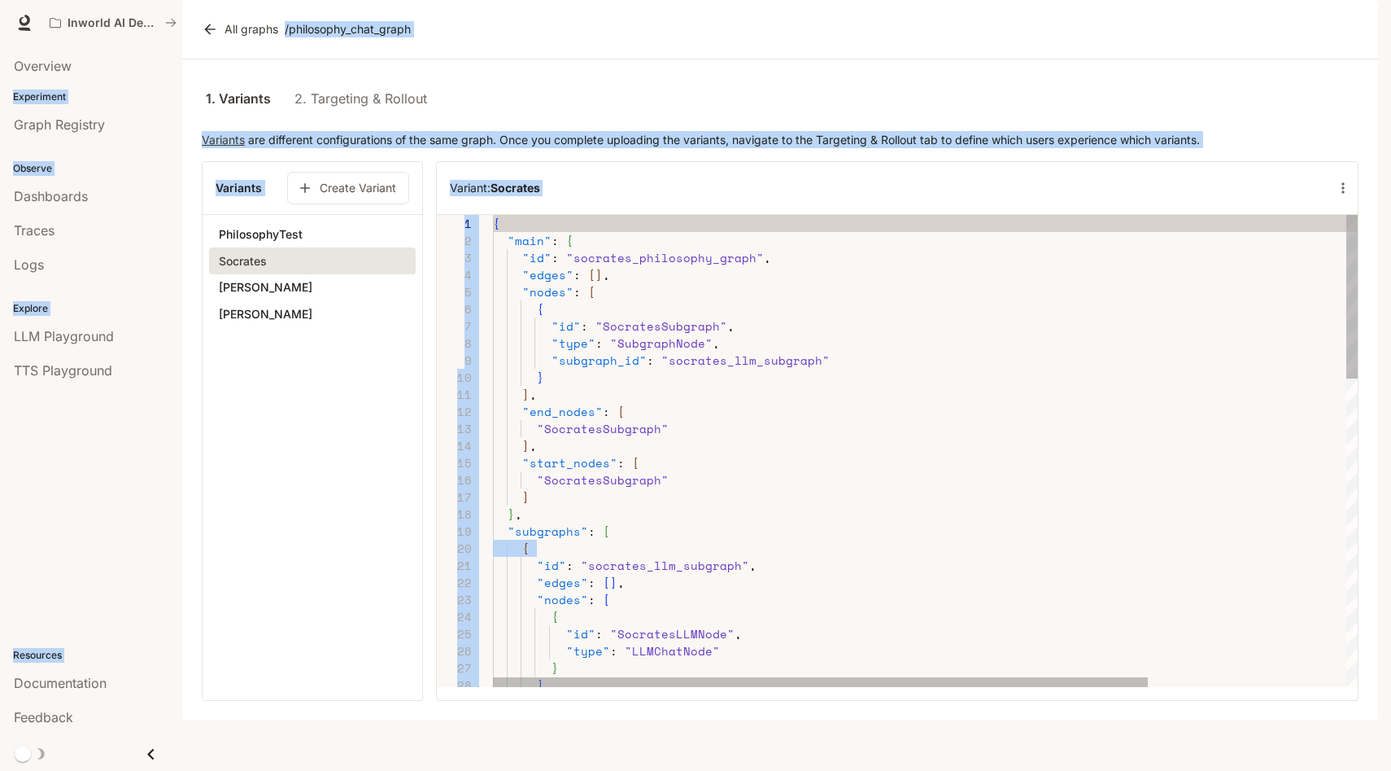
type textarea "**********"
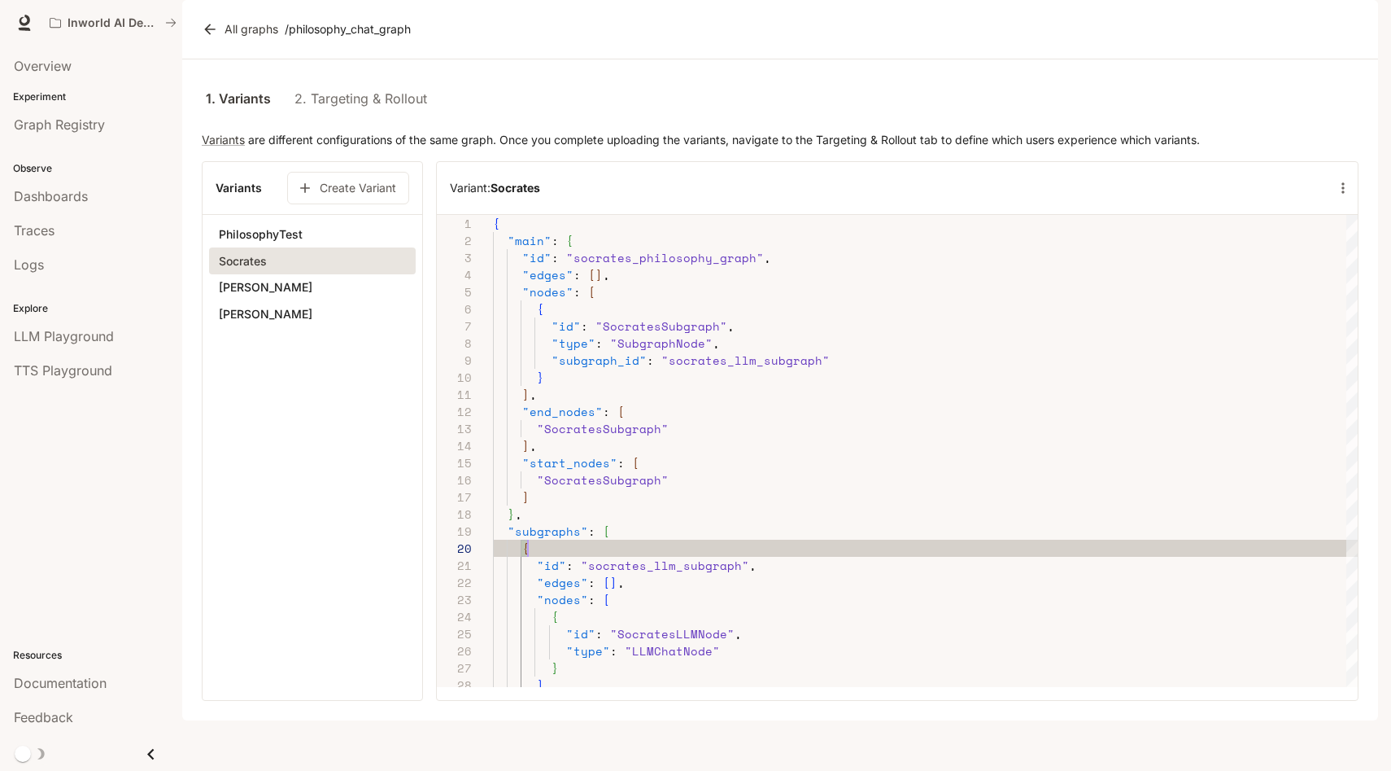
click at [479, 46] on div "All graphs / philosophy_chat_graph" at bounding box center [781, 29] width 1164 height 33
drag, startPoint x: 479, startPoint y: 82, endPoint x: 294, endPoint y: 79, distance: 185.6
click at [294, 46] on div "All graphs / philosophy_chat_graph" at bounding box center [781, 29] width 1164 height 33
copy p "philosophy_chat_graph"
click at [68, 76] on link "Overview" at bounding box center [91, 65] width 169 height 31
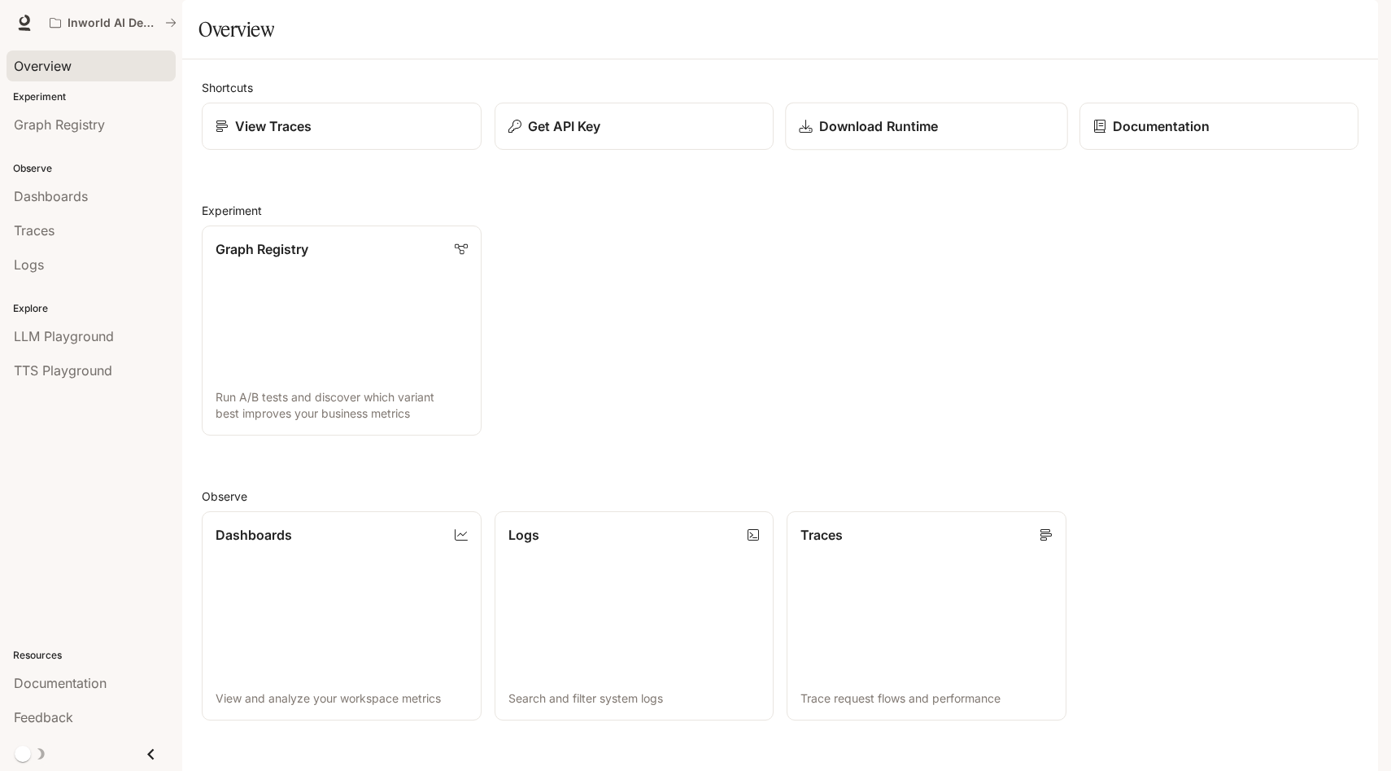
click at [841, 136] on p "Download Runtime" at bounding box center [878, 126] width 119 height 20
click at [568, 295] on div "Graph Registry Run A/B tests and discover which variant best improves your busi…" at bounding box center [774, 323] width 1170 height 223
click at [390, 387] on link "Graph Registry Run A/B tests and discover which variant best improves your busi…" at bounding box center [341, 331] width 282 height 212
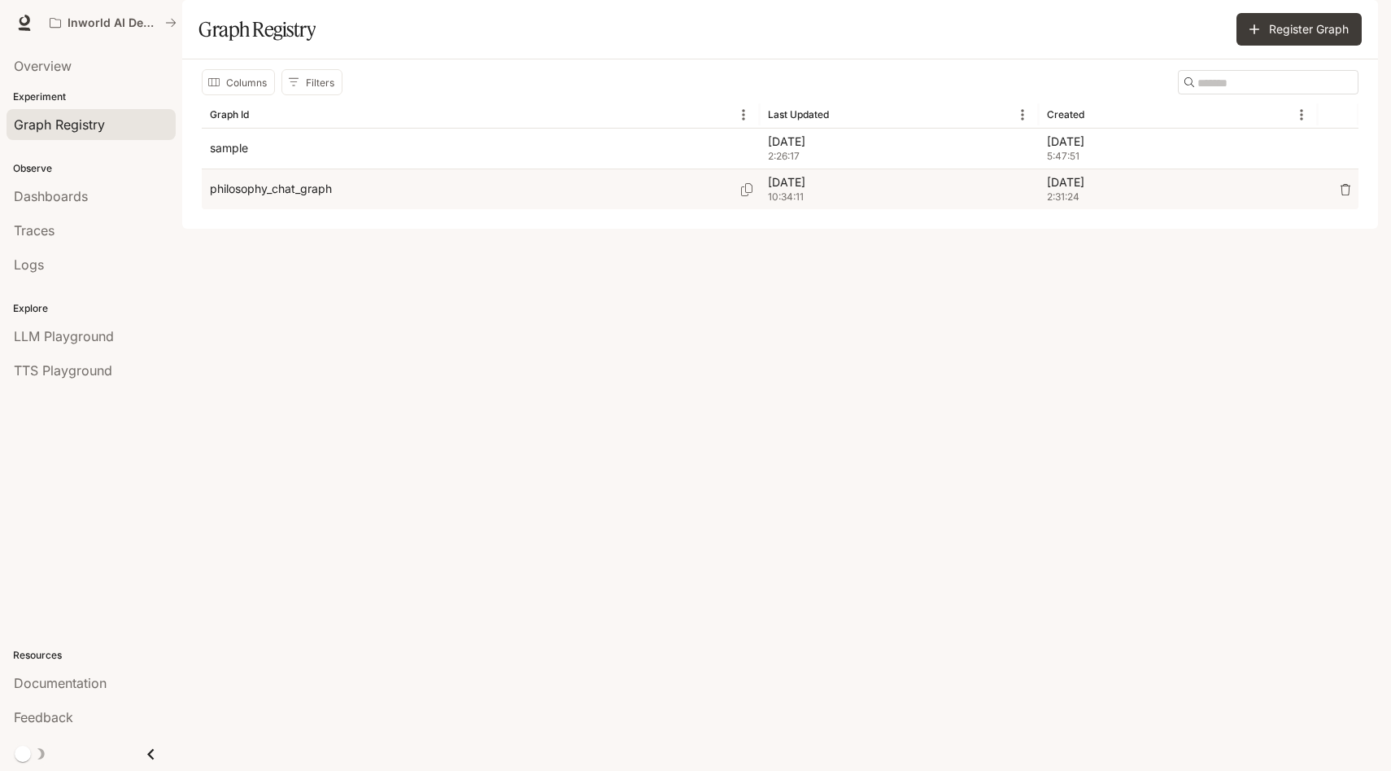
click at [286, 197] on p "philosophy_chat_graph" at bounding box center [271, 189] width 122 height 16
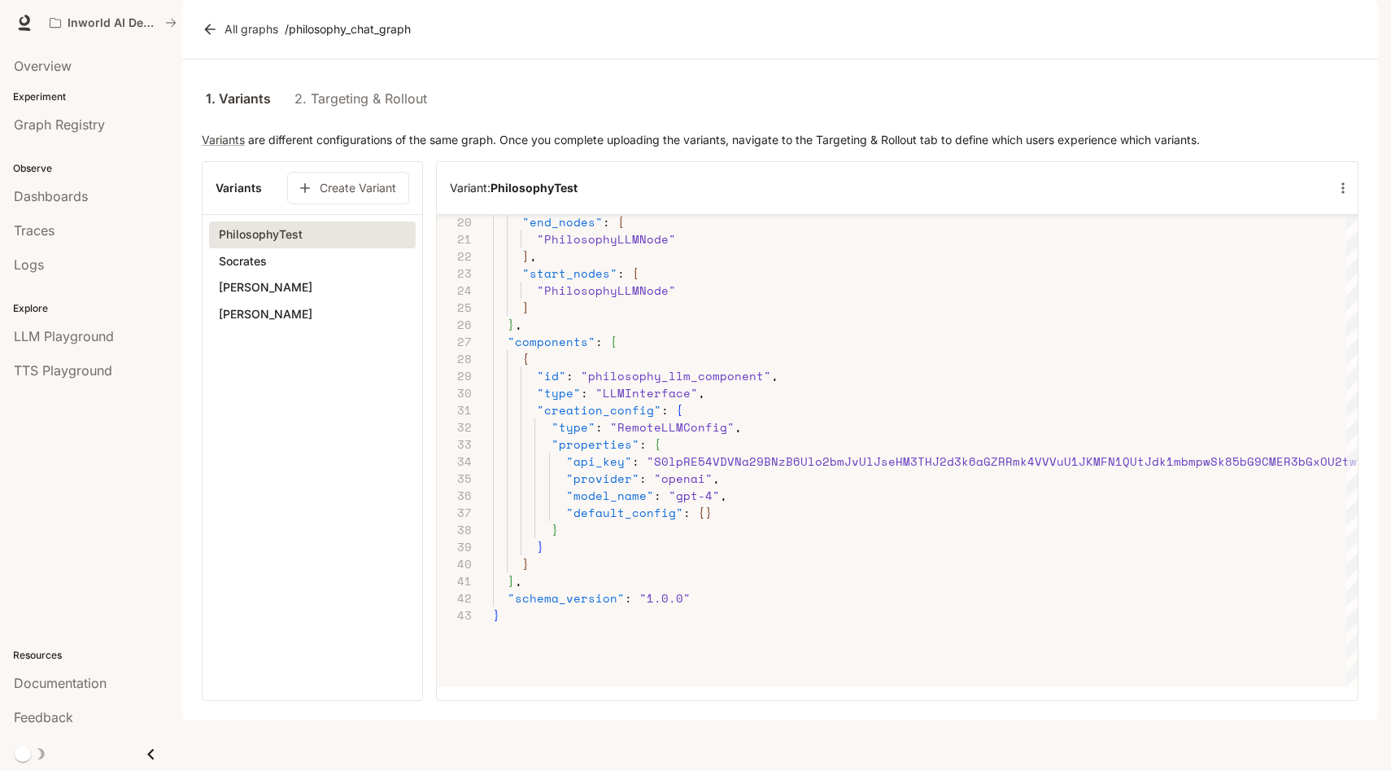
click at [332, 275] on button "Socrates" at bounding box center [312, 261] width 207 height 28
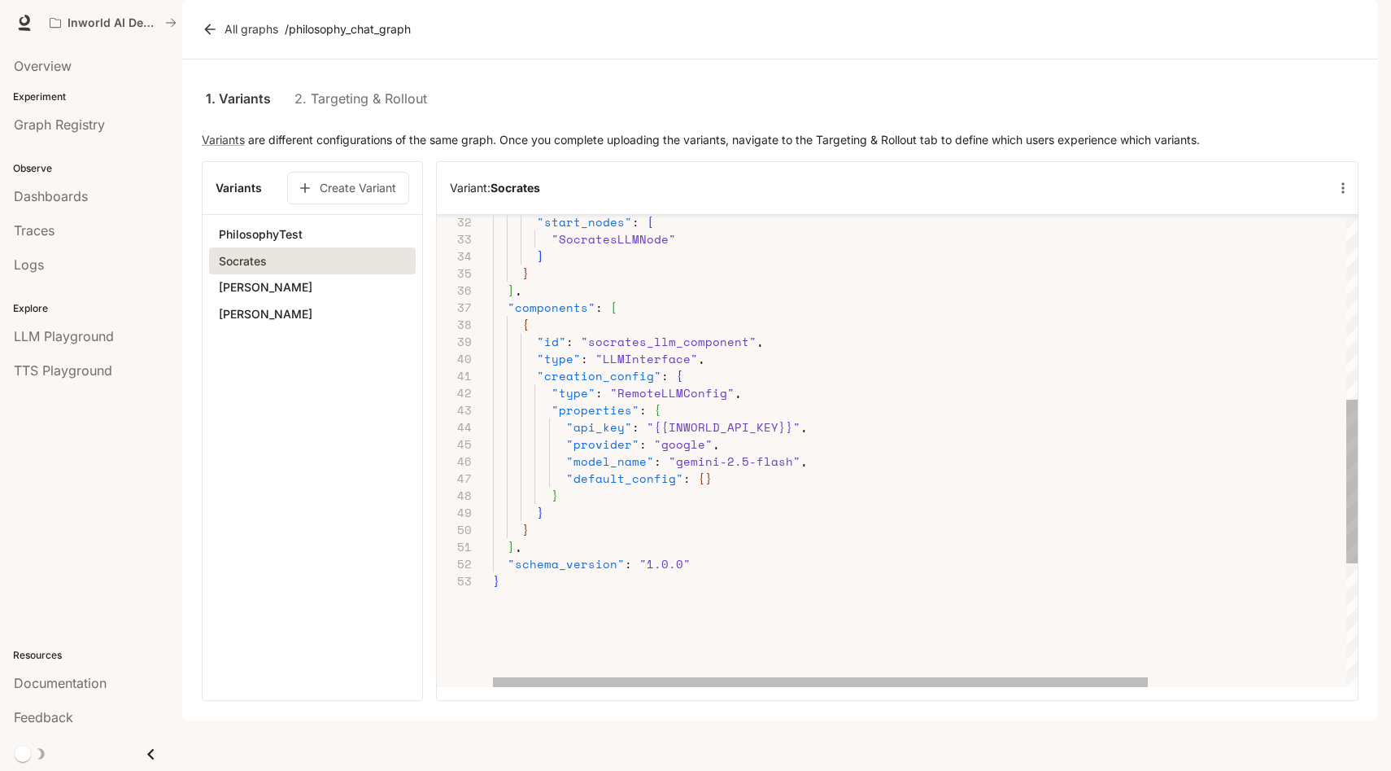
scroll to position [85, 286]
click at [780, 503] on div ""start_nodes" : [ "SocratesLLMNode" ] } ] , "components" : [ { "id" : "socrates…" at bounding box center [1056, 363] width 1127 height 1361
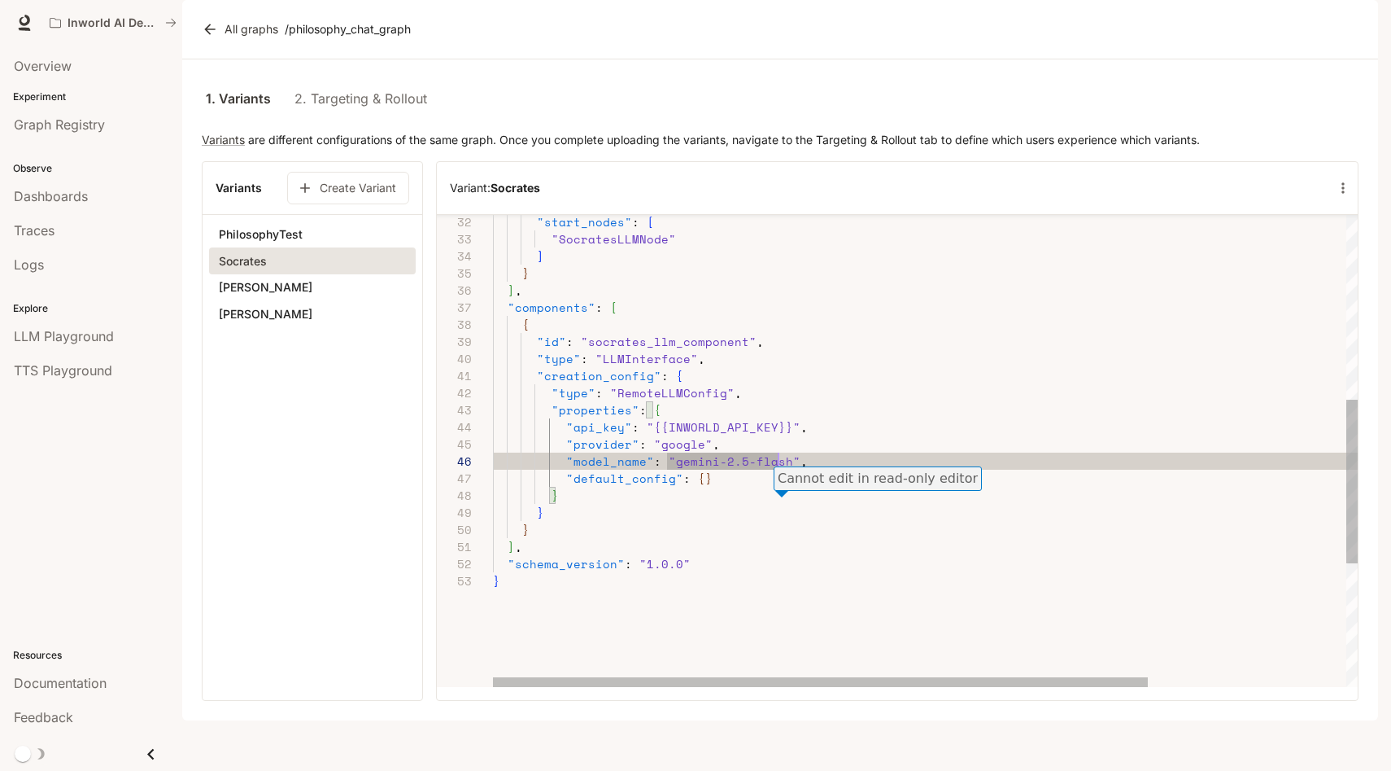
scroll to position [85, 292]
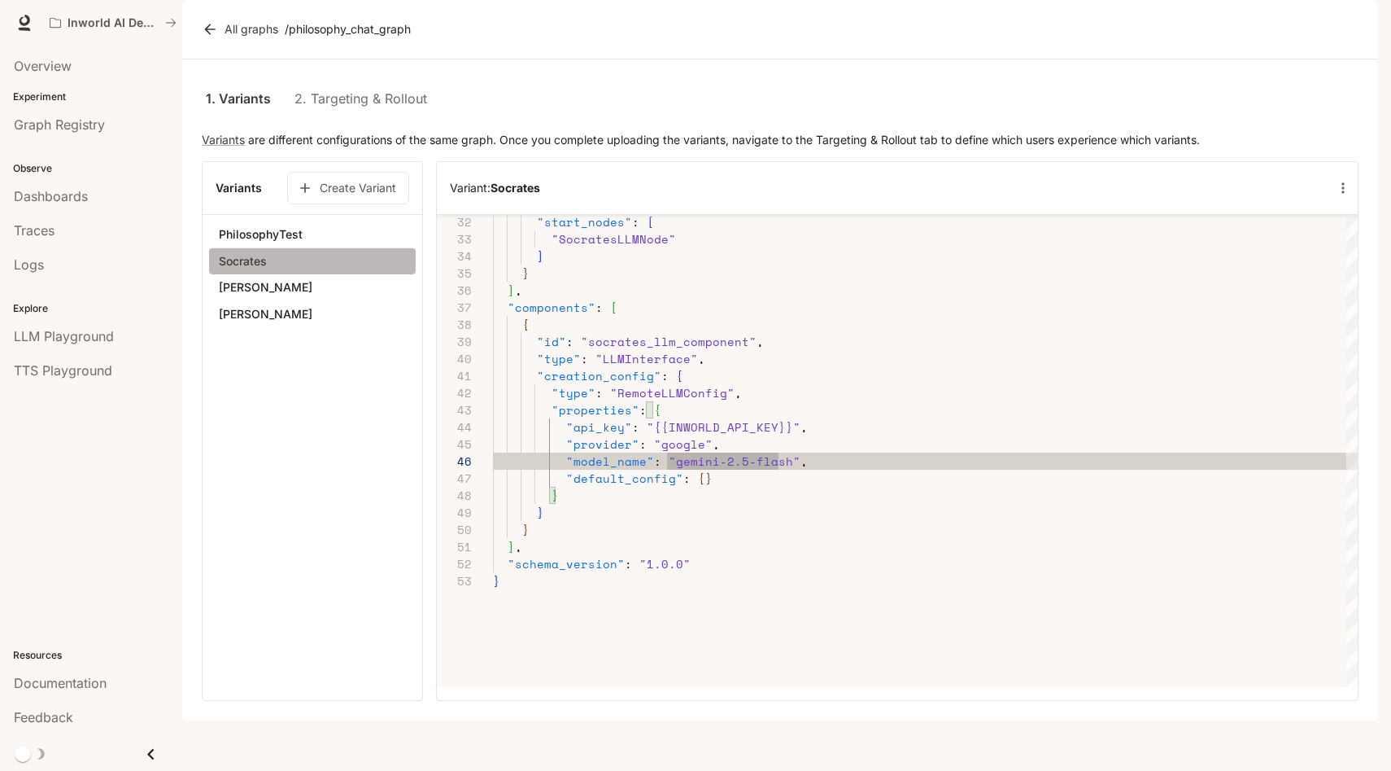
click at [364, 275] on button "Socrates" at bounding box center [312, 261] width 207 height 28
click at [1346, 196] on icon "button" at bounding box center [1343, 188] width 16 height 16
click at [1326, 260] on p "Edit variant" at bounding box center [1330, 262] width 69 height 20
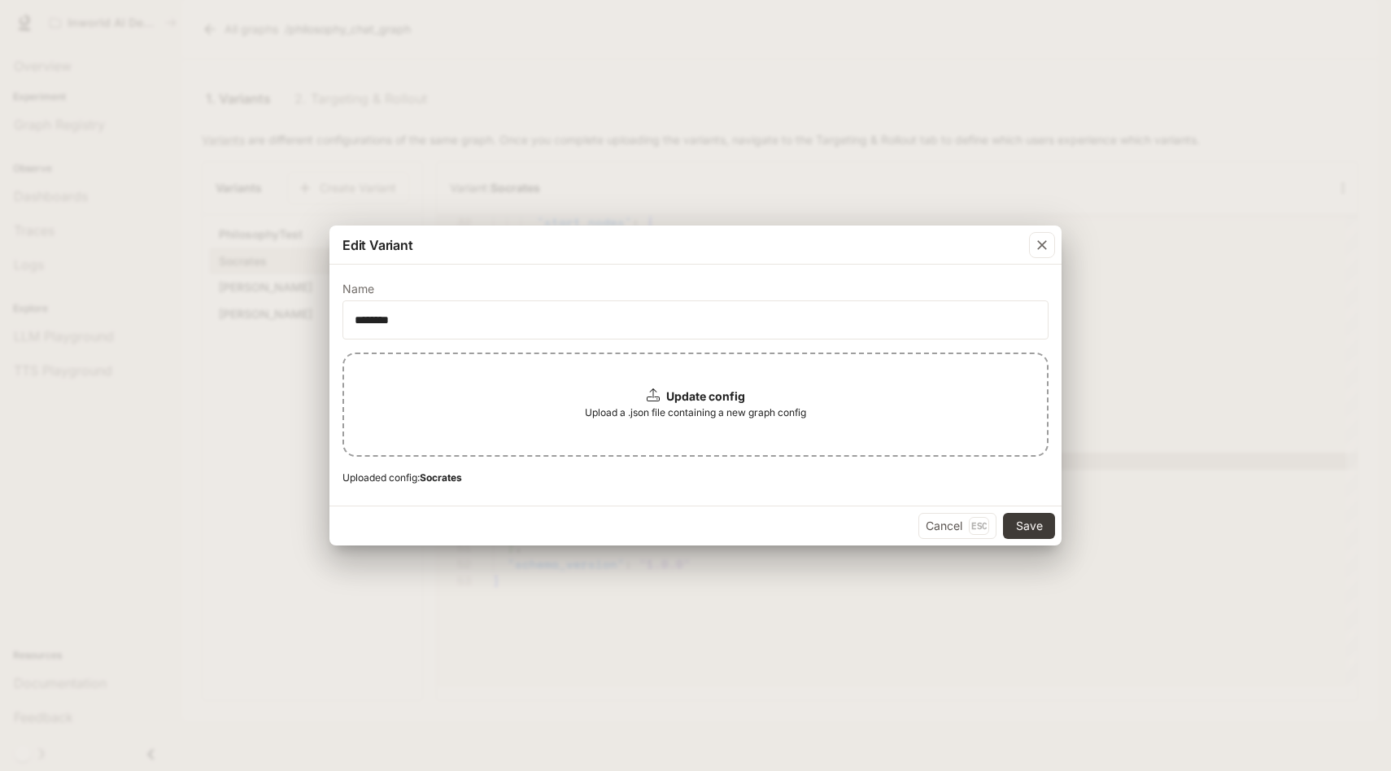
click at [426, 443] on div "Update config Upload a .json file containing a new graph config" at bounding box center [696, 404] width 706 height 104
click at [1026, 523] on button "Save" at bounding box center [1029, 526] width 52 height 26
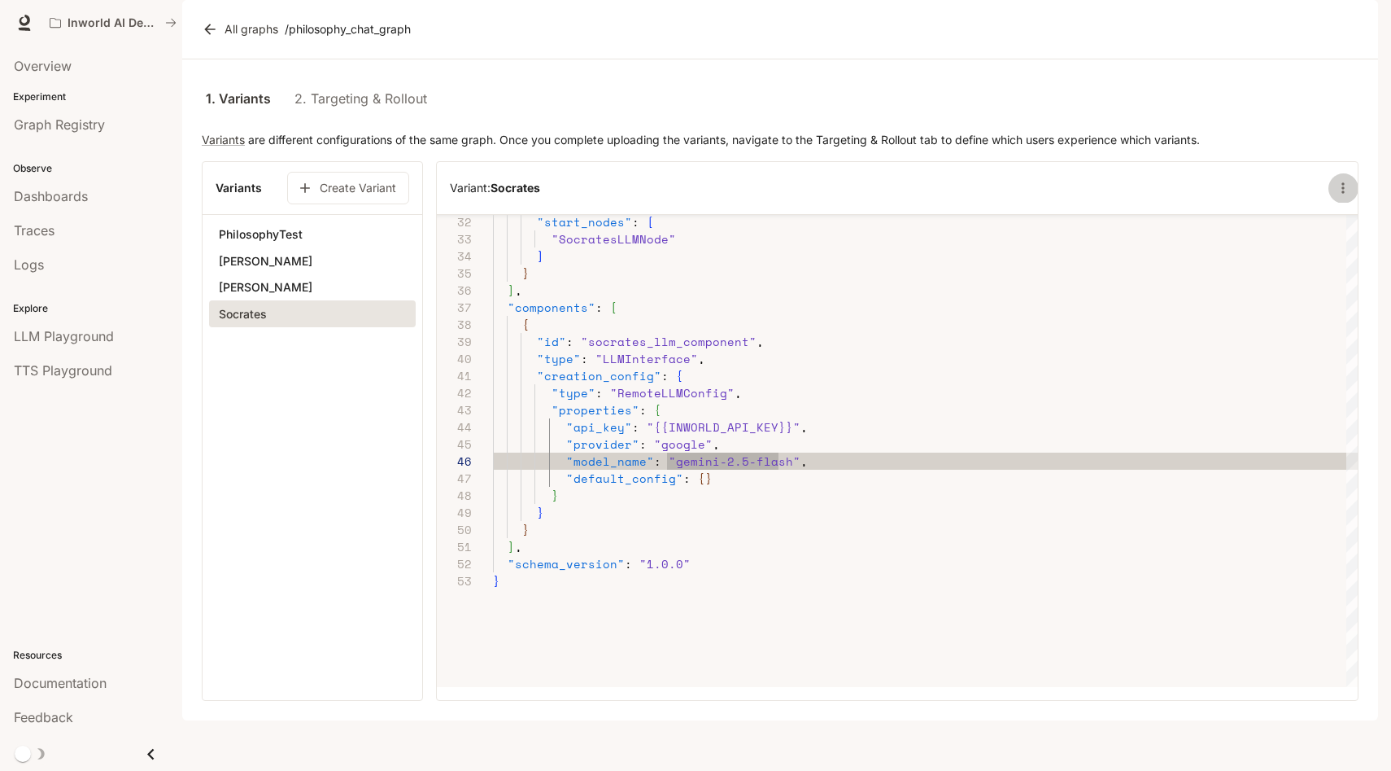
click at [1347, 196] on icon "button" at bounding box center [1343, 188] width 16 height 16
click at [1321, 267] on p "Edit variant" at bounding box center [1330, 262] width 69 height 20
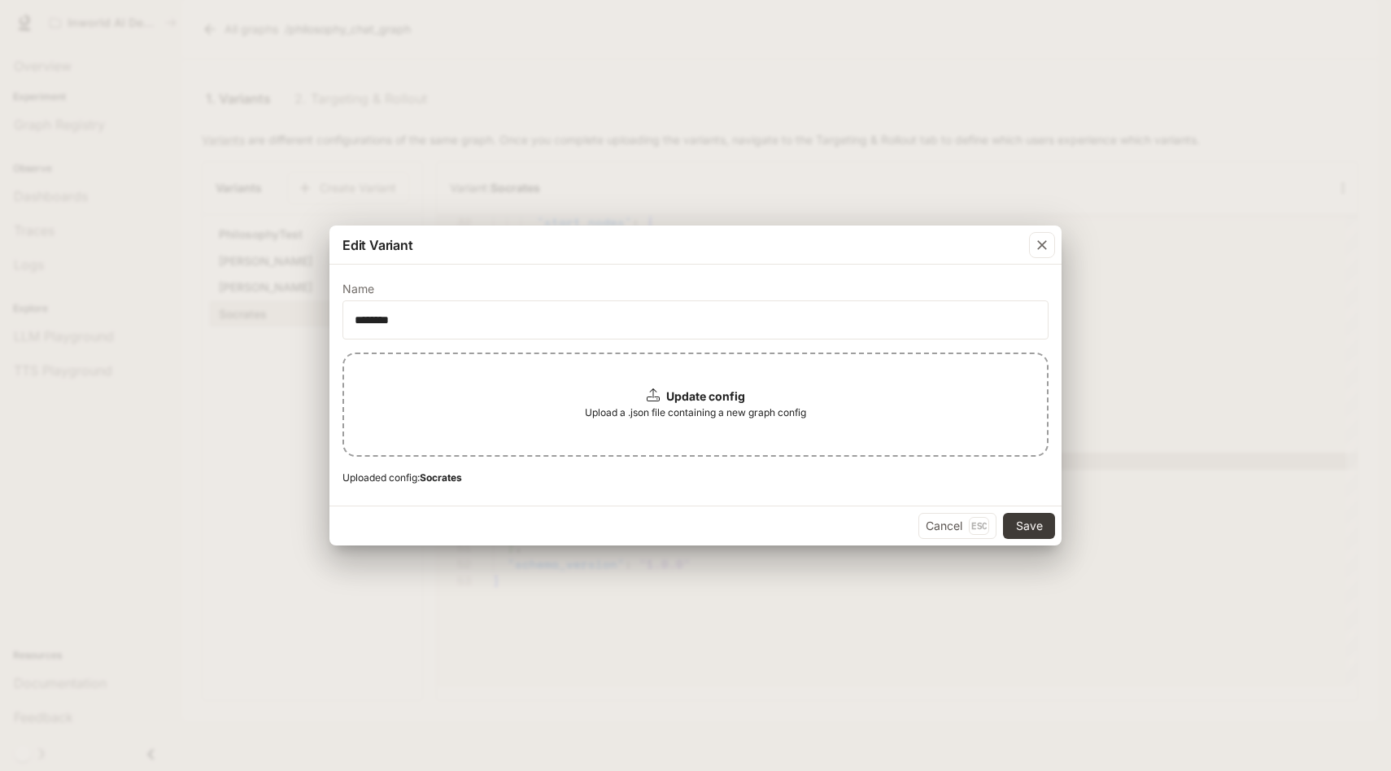
click at [626, 435] on div "Update config Upload a .json file containing a new graph config" at bounding box center [696, 404] width 706 height 104
click at [1017, 522] on button "Save" at bounding box center [1029, 526] width 52 height 26
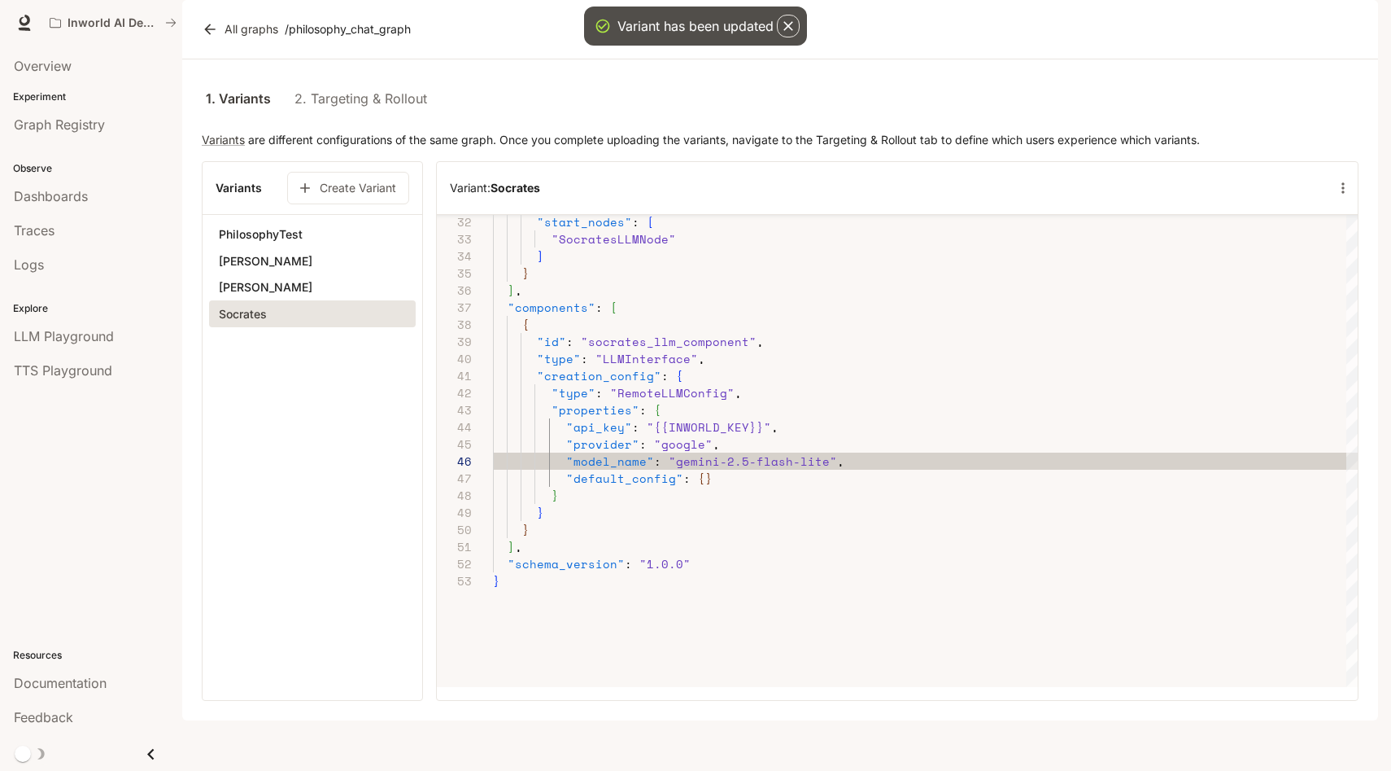
scroll to position [171, 313]
click at [254, 275] on button "[PERSON_NAME]" at bounding box center [312, 261] width 207 height 28
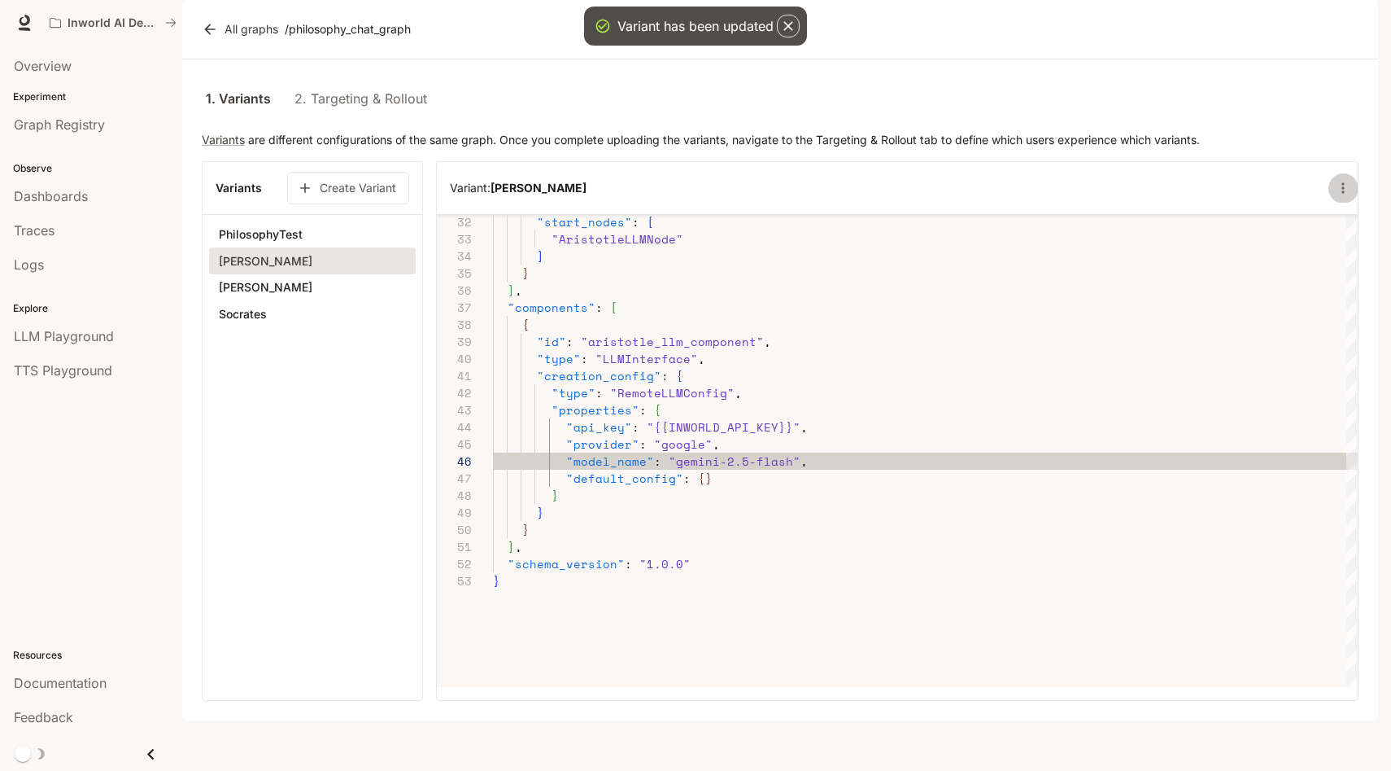
click at [1335, 203] on button "button" at bounding box center [1343, 187] width 29 height 29
click at [1318, 251] on li "Edit variant" at bounding box center [1321, 261] width 115 height 29
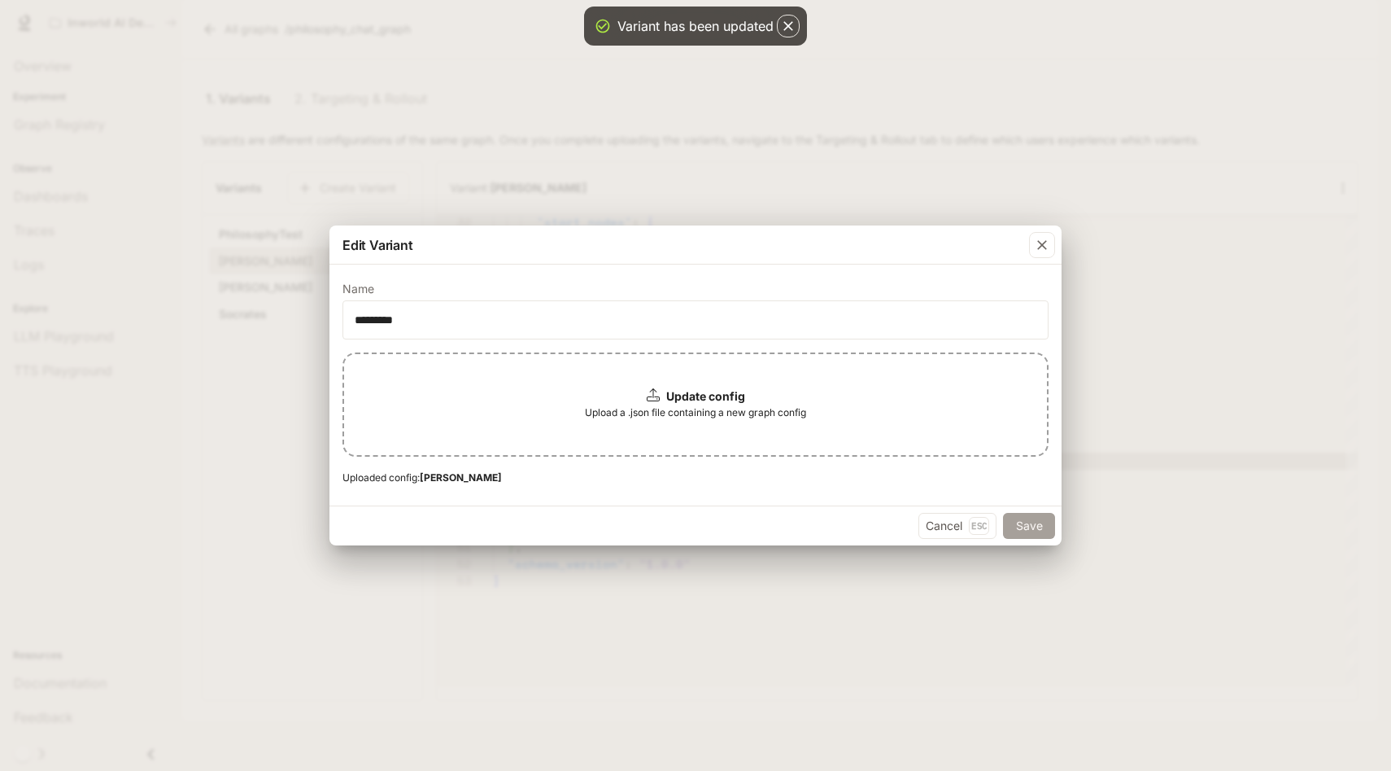
click at [1017, 515] on button "Save" at bounding box center [1029, 526] width 52 height 26
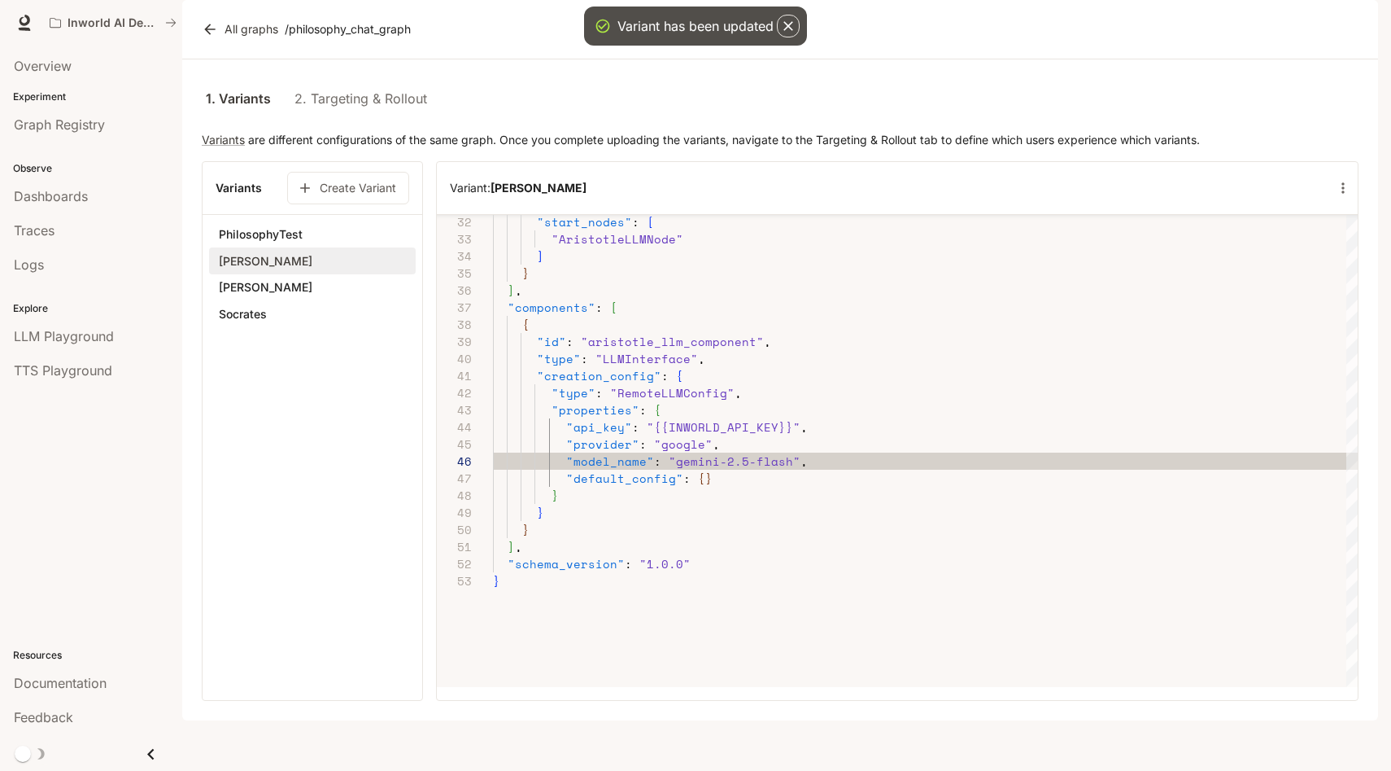
click at [340, 275] on button "[PERSON_NAME]" at bounding box center [312, 261] width 207 height 28
click at [1340, 196] on icon "button" at bounding box center [1343, 188] width 16 height 16
click at [1314, 260] on p "Edit variant" at bounding box center [1330, 262] width 69 height 20
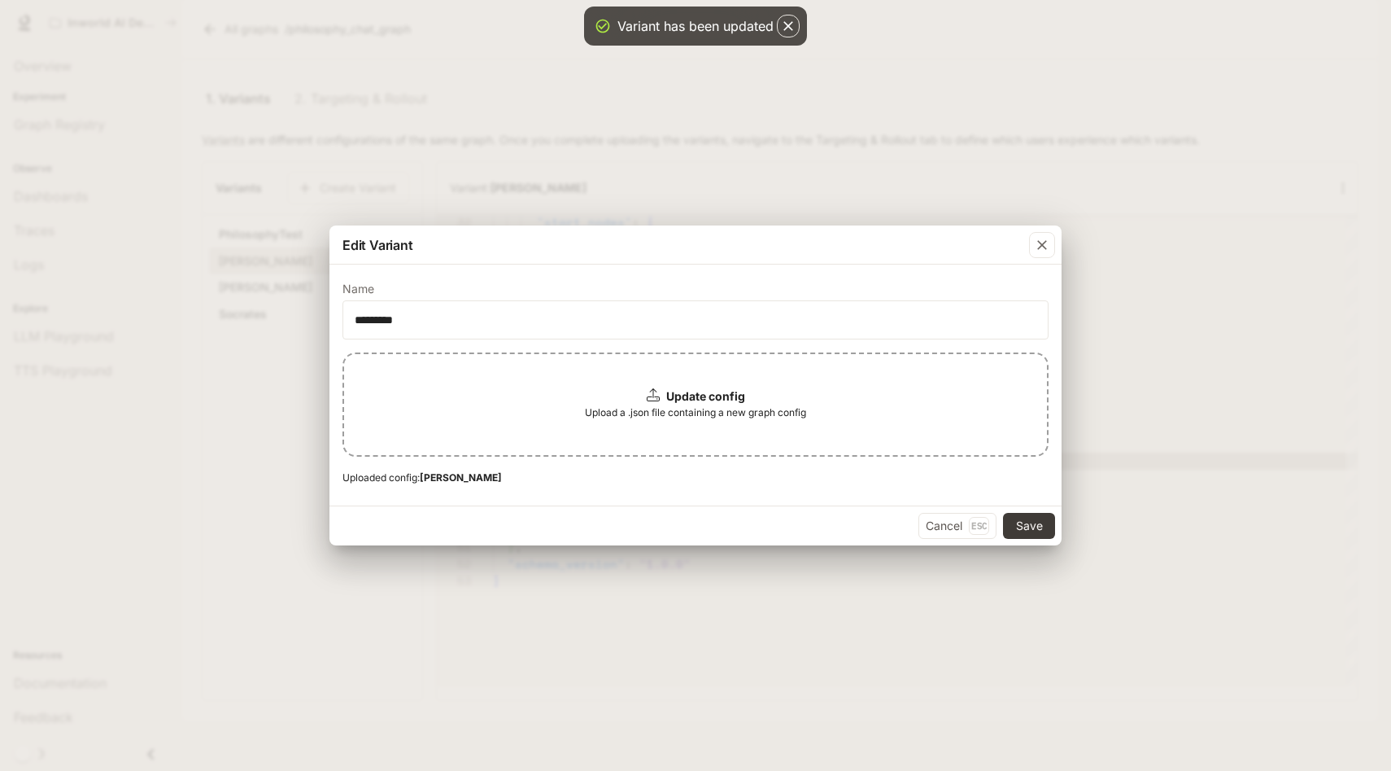
click at [792, 382] on div "Update config Upload a .json file containing a new graph config" at bounding box center [696, 404] width 706 height 104
click at [1026, 528] on button "Save" at bounding box center [1029, 526] width 52 height 26
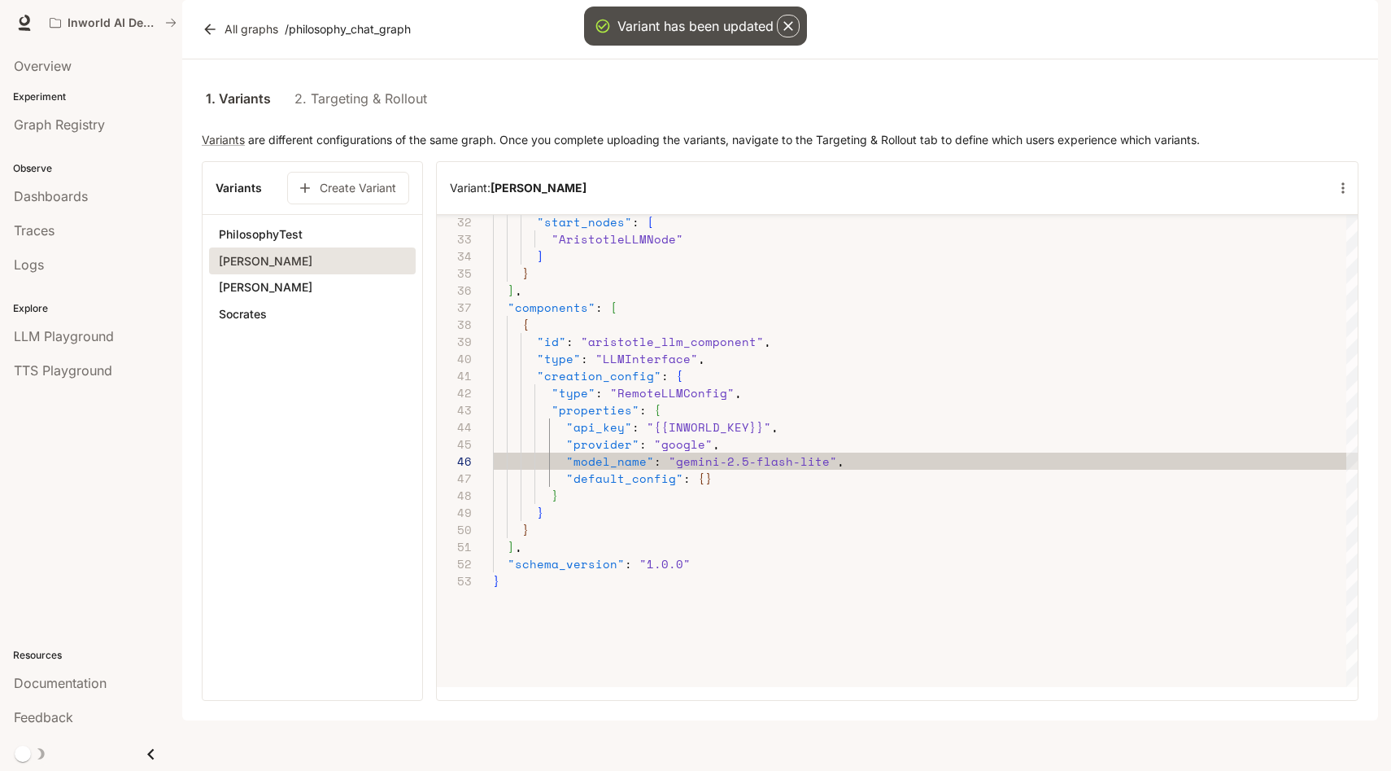
click at [256, 301] on button "[PERSON_NAME]" at bounding box center [312, 287] width 207 height 28
click at [1342, 203] on button "button" at bounding box center [1343, 187] width 29 height 29
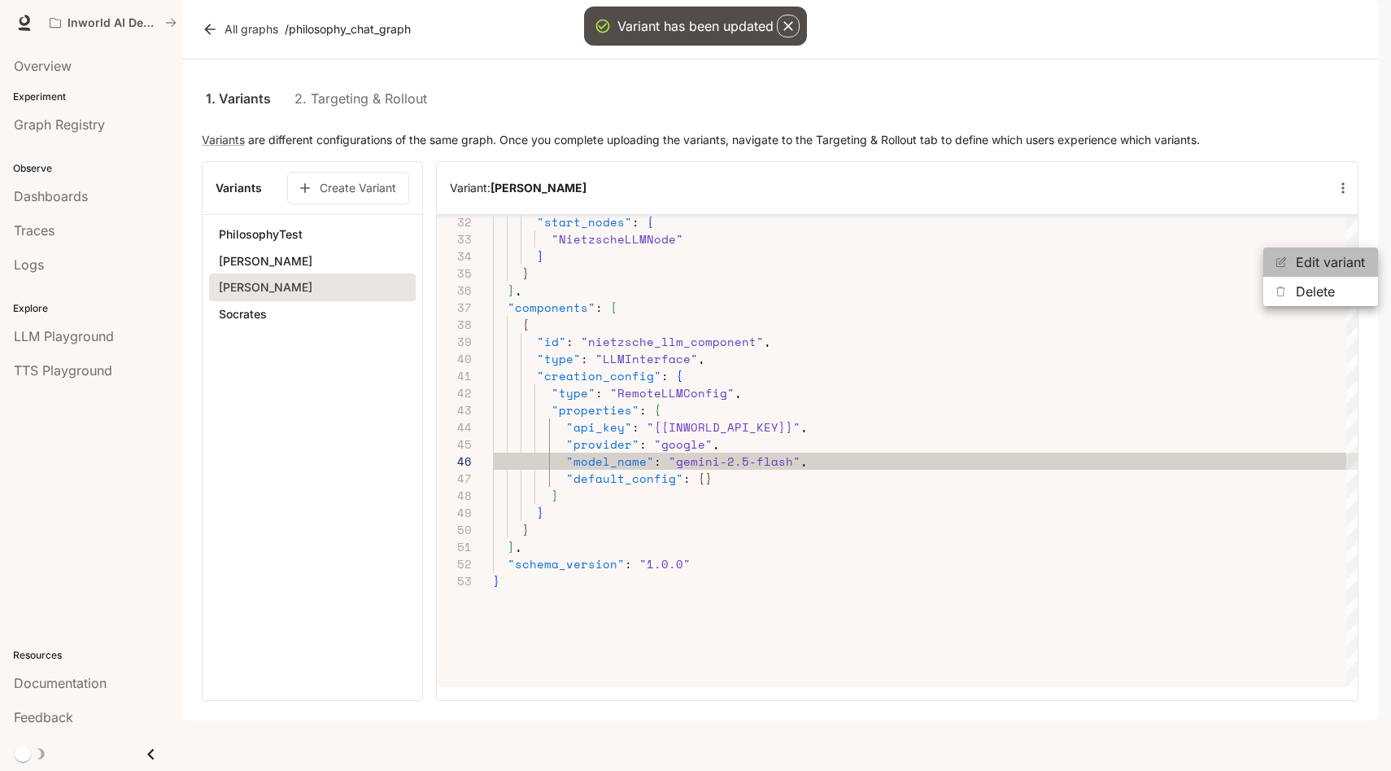
click at [1330, 254] on p "Edit variant" at bounding box center [1330, 262] width 69 height 20
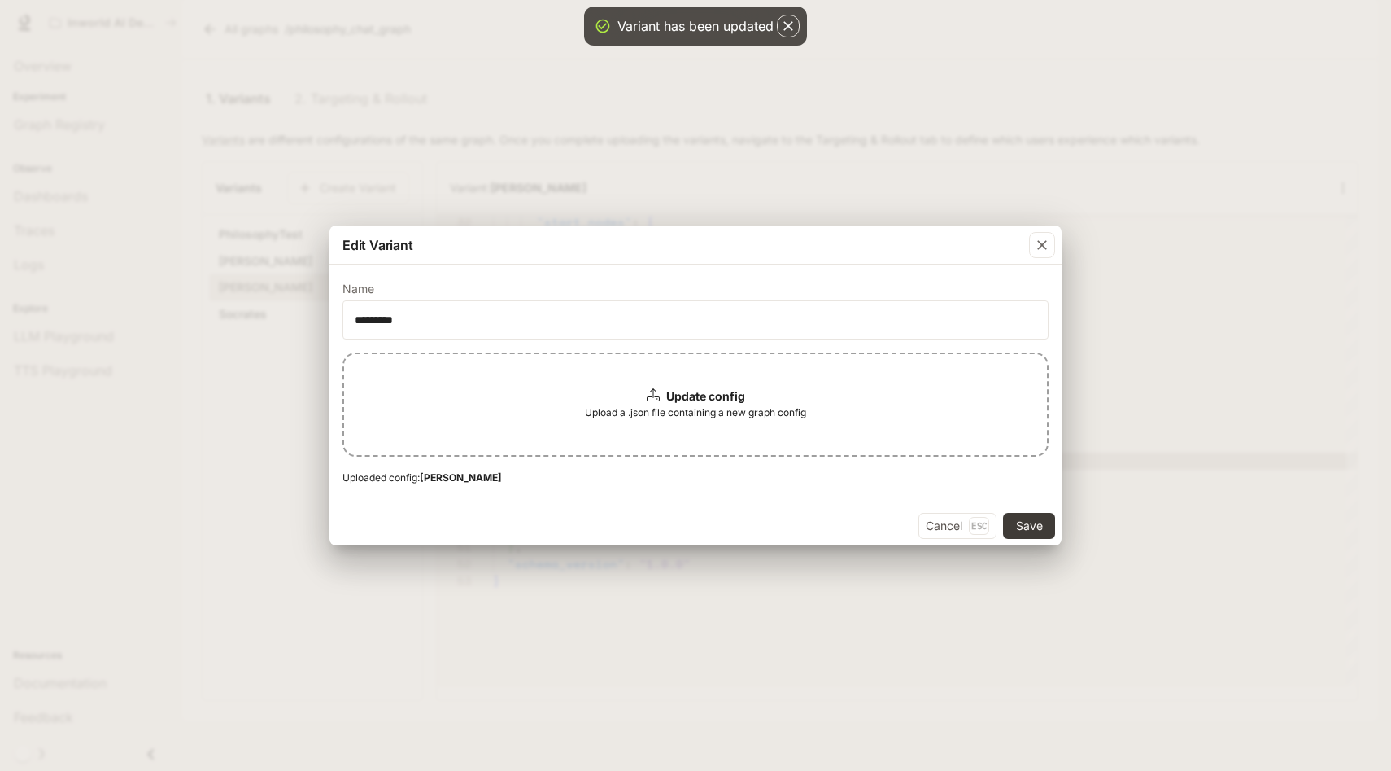
click at [794, 395] on div "Update config Upload a .json file containing a new graph config" at bounding box center [696, 404] width 706 height 104
click at [1020, 517] on button "Save" at bounding box center [1029, 526] width 52 height 26
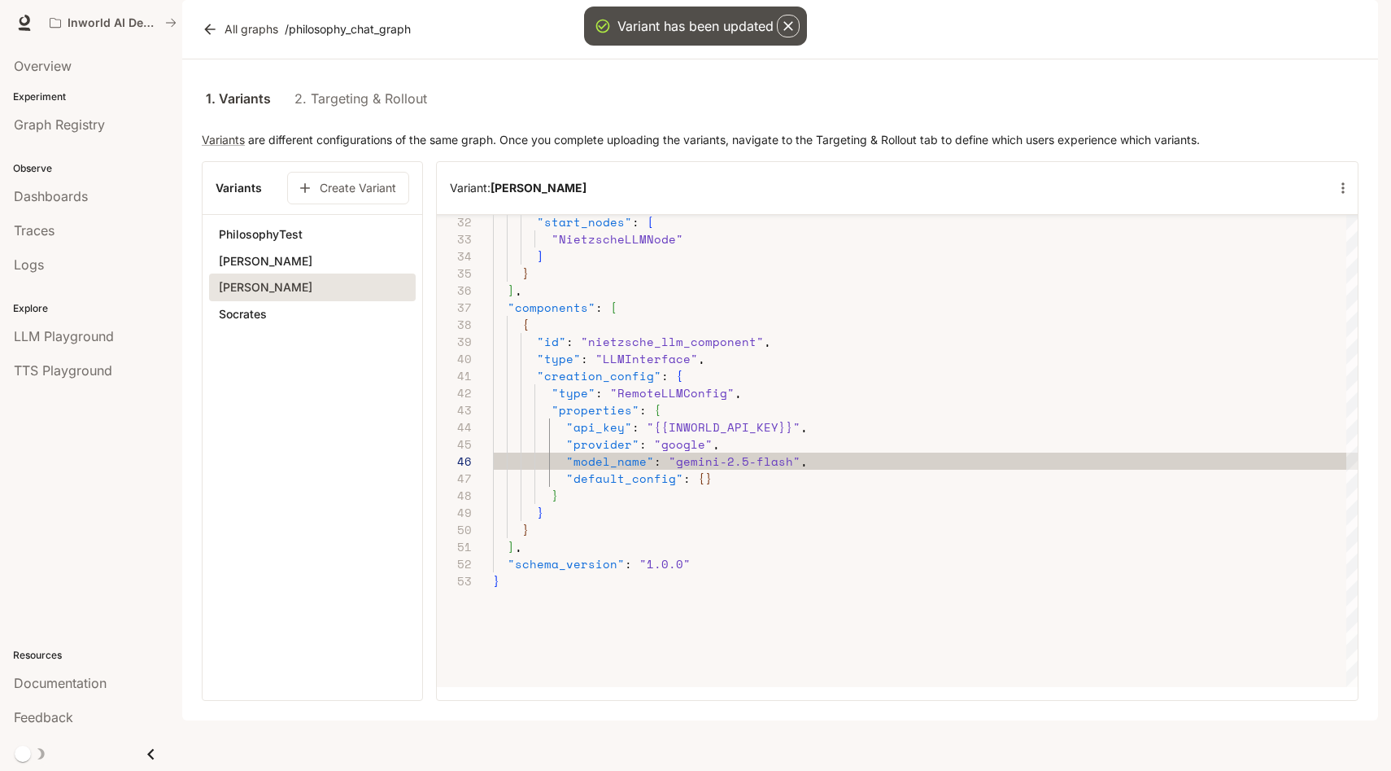
type textarea "**********"
